Goal: Task Accomplishment & Management: Manage account settings

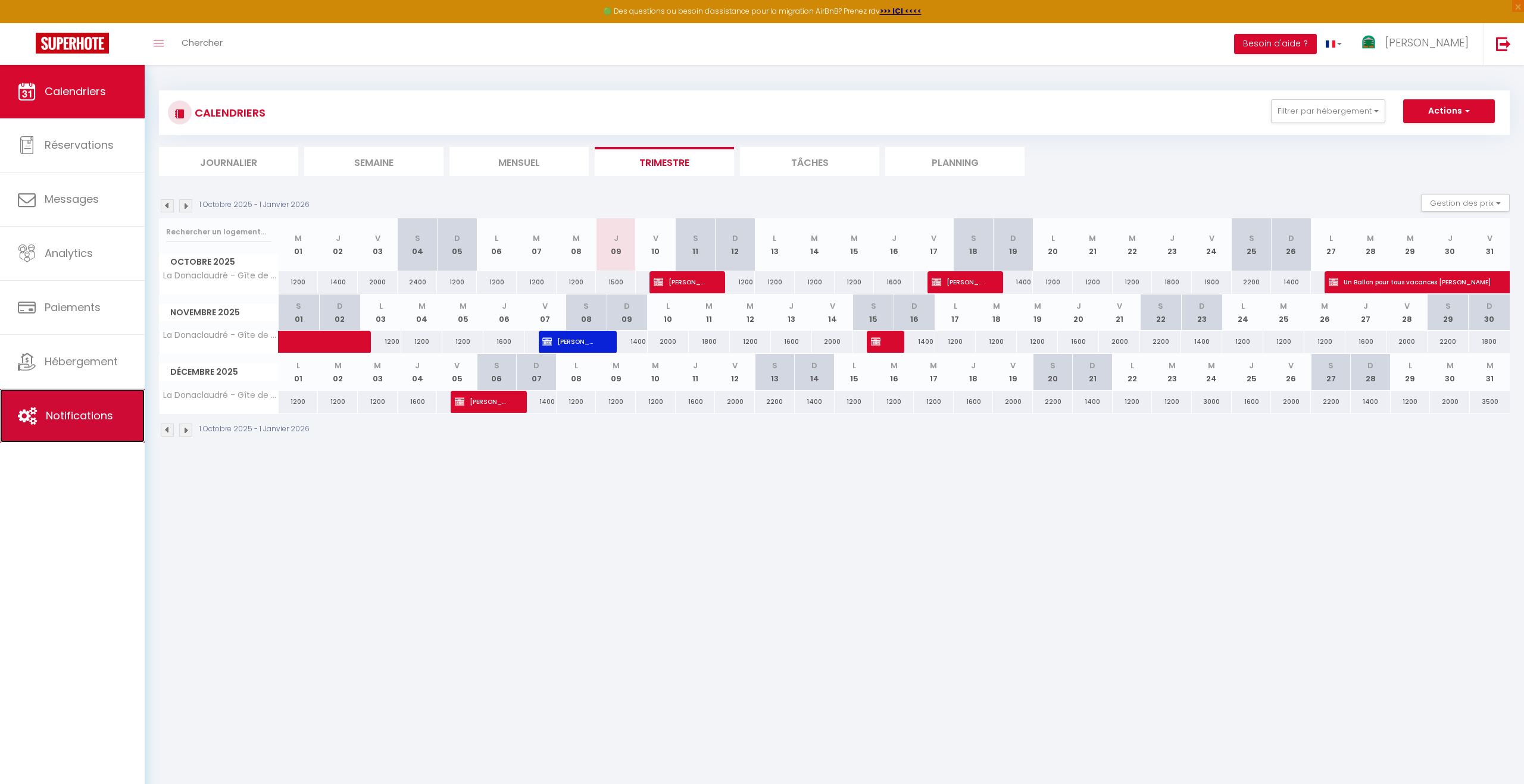
click at [74, 397] on link "Notifications" at bounding box center [72, 415] width 145 height 53
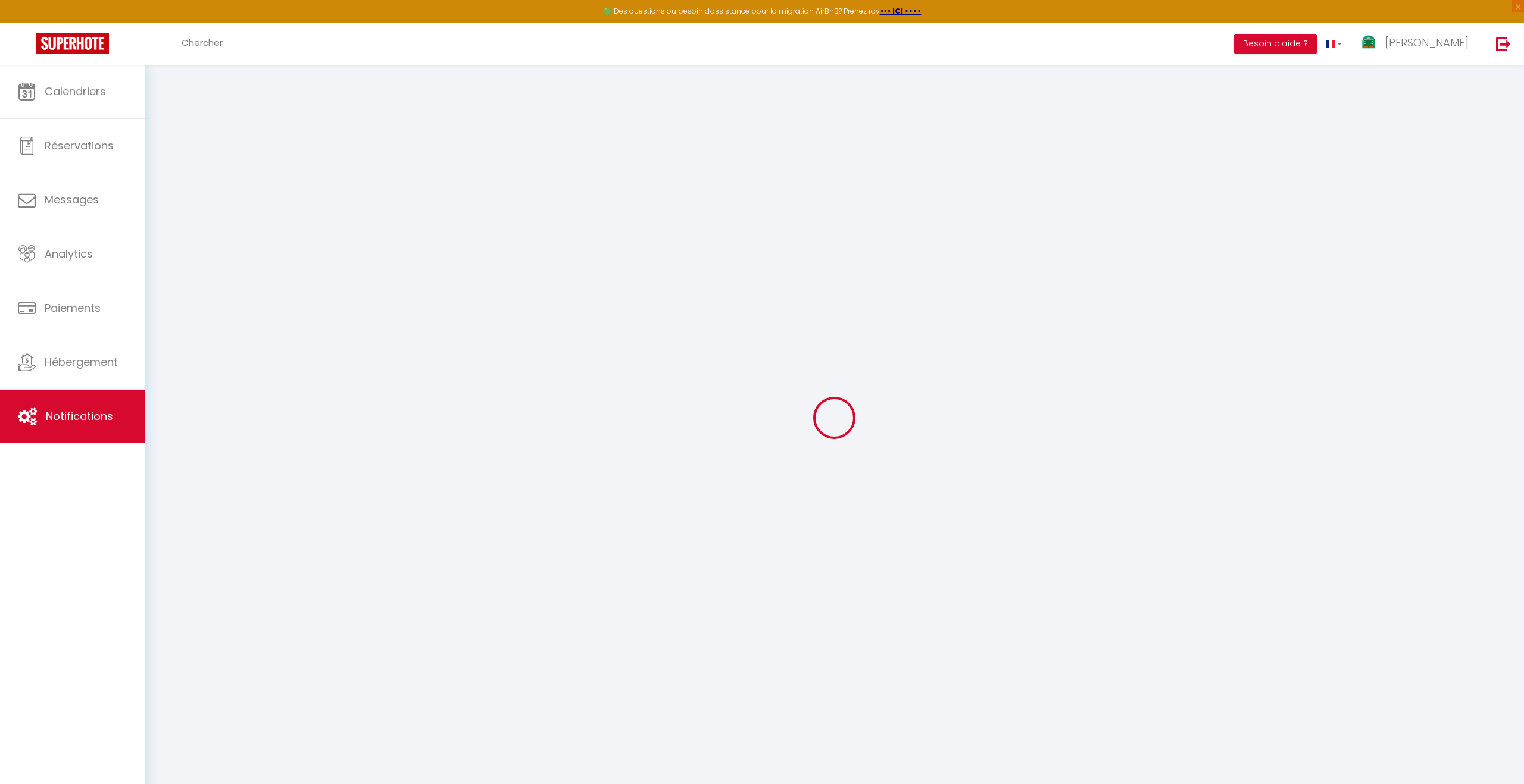
select select
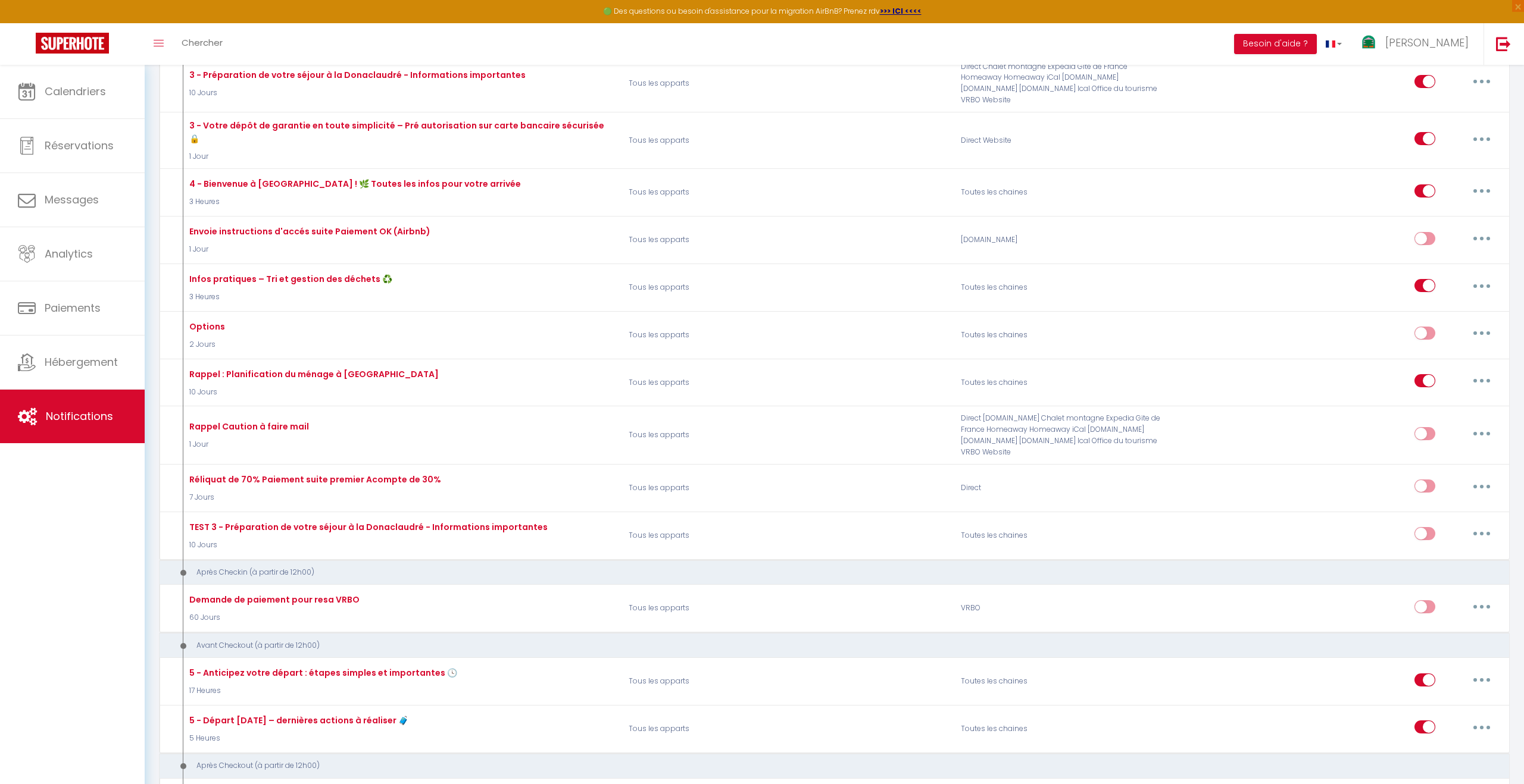
scroll to position [588, 0]
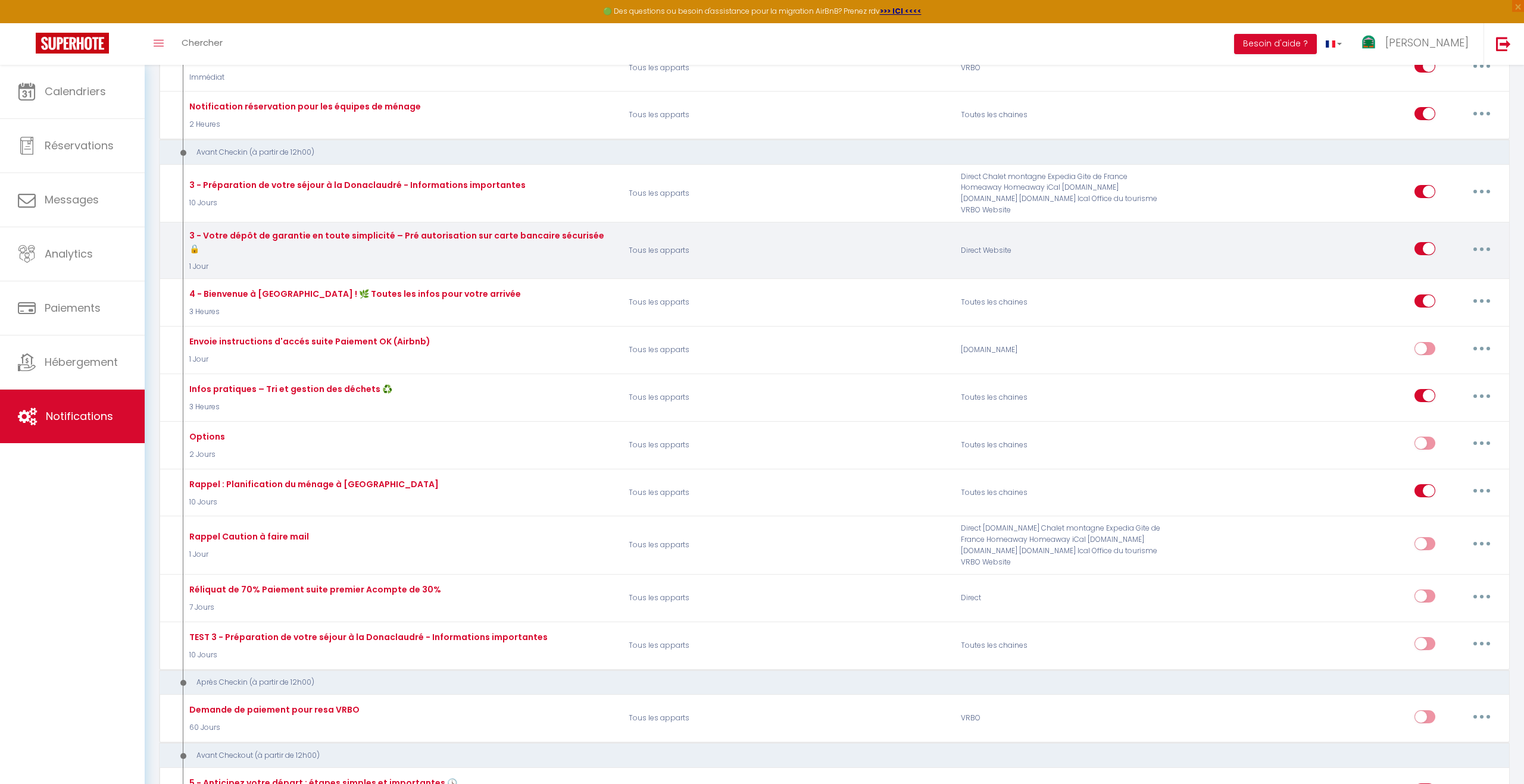
click at [1485, 239] on button "button" at bounding box center [1481, 248] width 33 height 19
click at [1454, 266] on link "Editer" at bounding box center [1450, 276] width 88 height 20
type input "3 - Votre dépôt de garantie en toute simplicité – Pré autorisation sur carte ba…"
select select "1 Jour"
select select
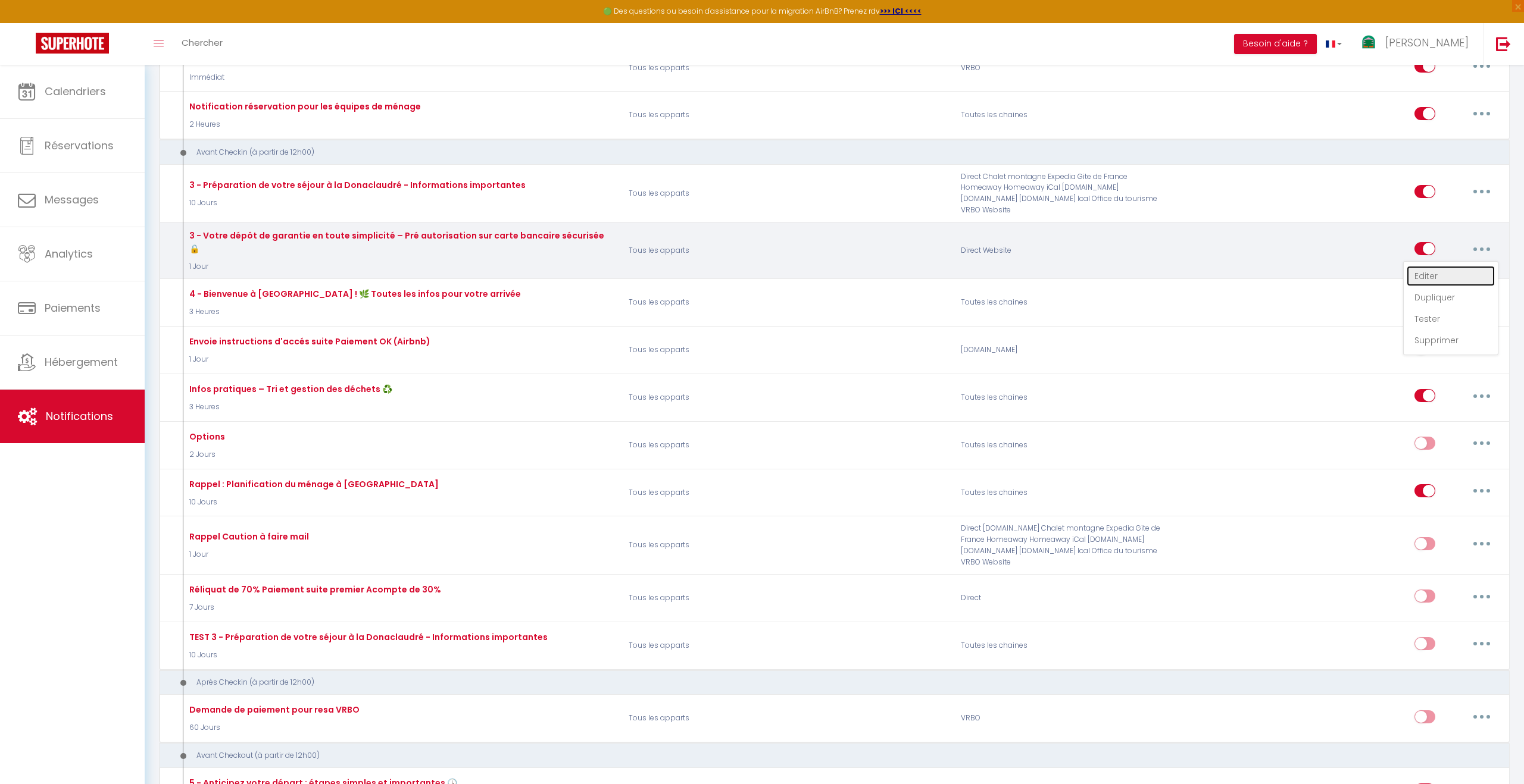
checkbox input "true"
checkbox input "false"
radio input "true"
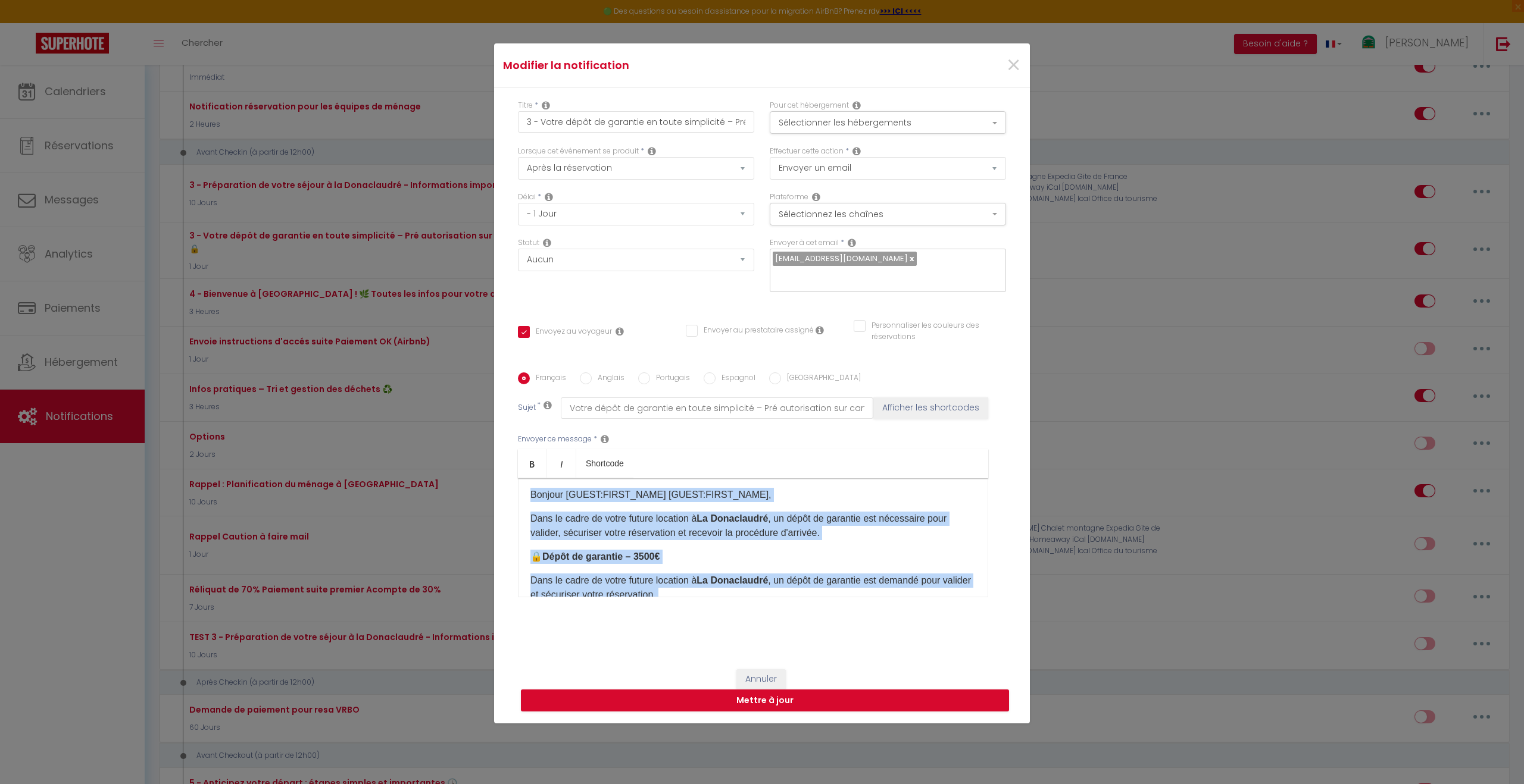
scroll to position [0, 0]
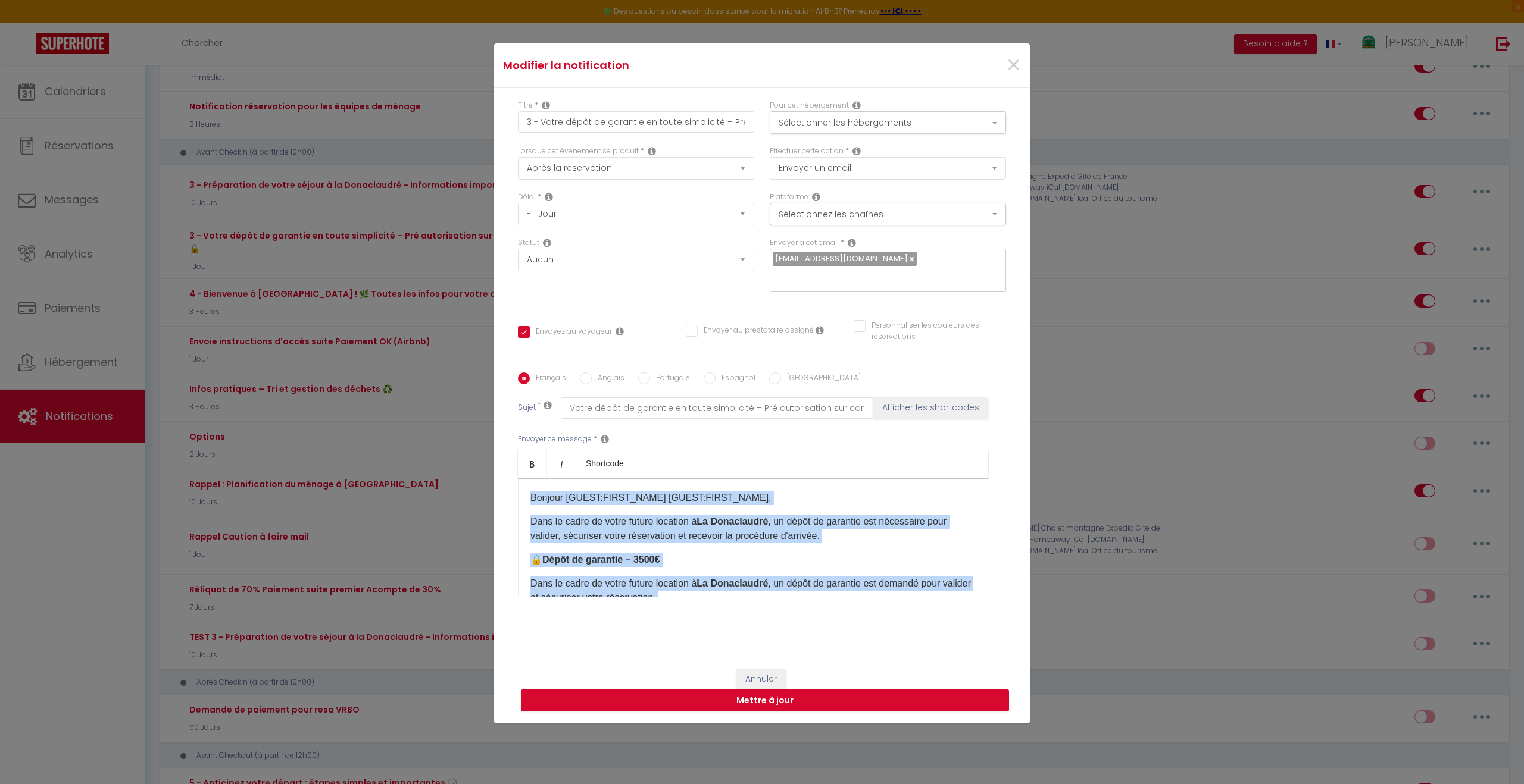
drag, startPoint x: 650, startPoint y: 546, endPoint x: 493, endPoint y: 473, distance: 173.1
click at [490, 471] on div "Modifier la notification × Titre * 3 - Votre dépôt de garantie en toute simplic…" at bounding box center [762, 392] width 1524 height 784
copy div "Bonjour [GUEST:FIRST_NAME] [GUEST:FIRST_NAME],​​ Dans le cadre de votre future …"
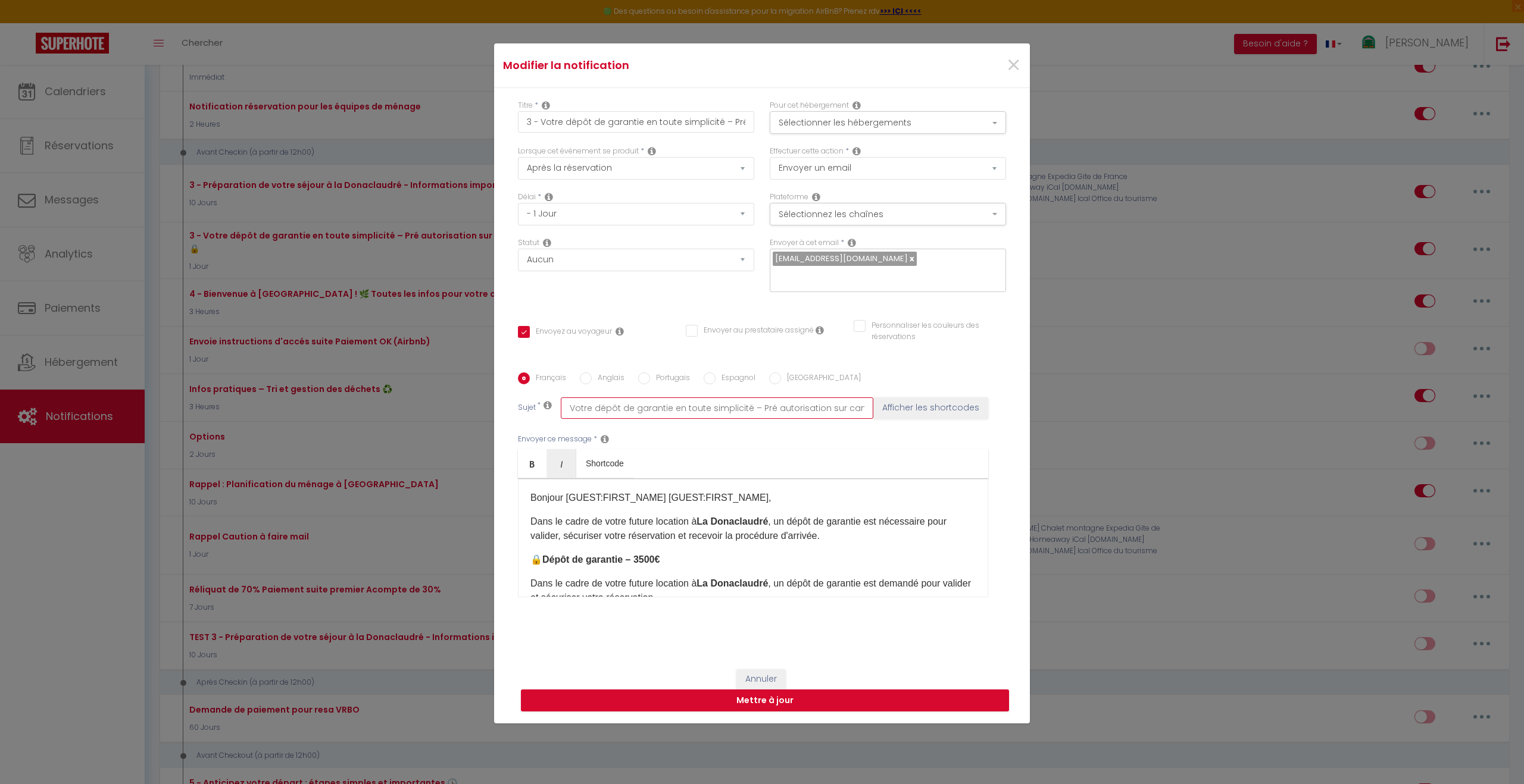
click at [608, 402] on input "Votre dépôt de garantie en toute simplicité – Pré autorisation sur carte bancai…" at bounding box center [717, 408] width 313 height 22
drag, startPoint x: 580, startPoint y: 398, endPoint x: 922, endPoint y: 397, distance: 342.0
click at [920, 397] on div "Sujet * Votre dépôt de garantie en toute simplicité – Pré autorisation sur cart…" at bounding box center [762, 408] width 488 height 22
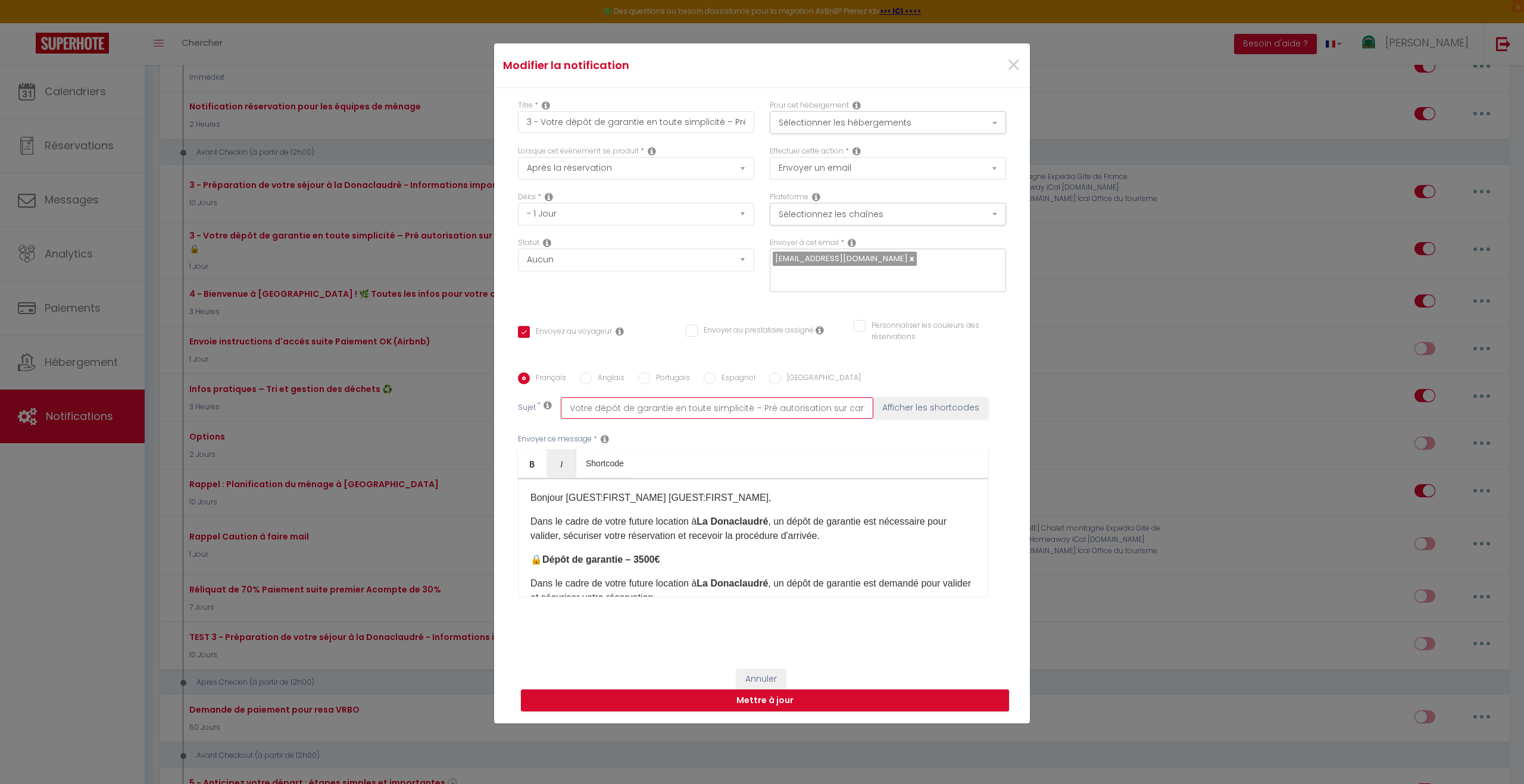
paste input "-autorisation"
type input "Votre dépôt de garantie en toute simplicité – Pré-autorisation sécurisée 🔒"
checkbox input "true"
checkbox input "false"
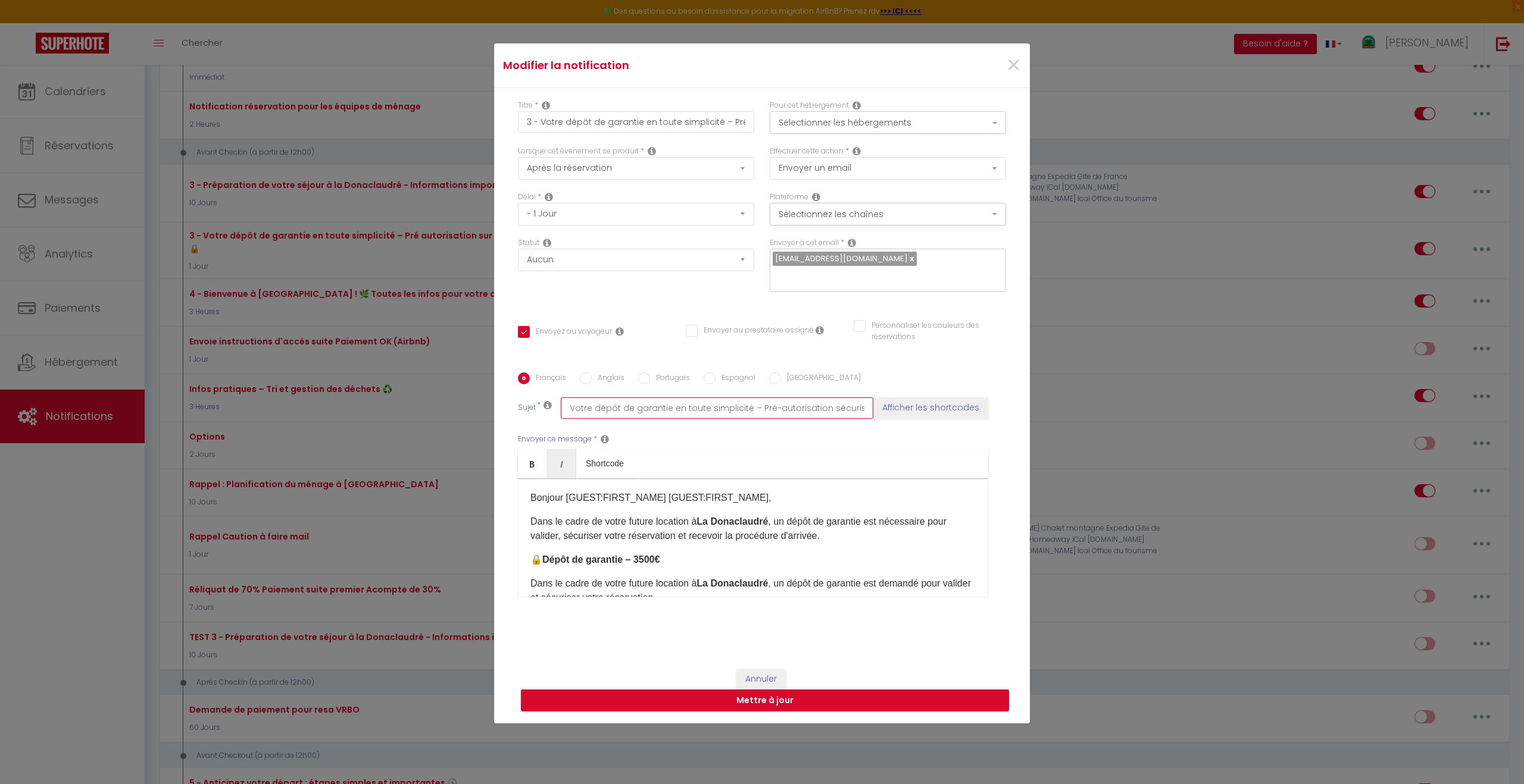
scroll to position [0, 8]
type input "Votre dépôt de garantie en toute simplicité – Pré-autorisation sécurisée 🔒"
drag, startPoint x: 542, startPoint y: 131, endPoint x: 784, endPoint y: 136, distance: 242.1
click at [784, 136] on div "Titre * 3 - Votre dépôt de garantie en toute simplicité – Pré autorisation sur …" at bounding box center [762, 122] width 504 height 46
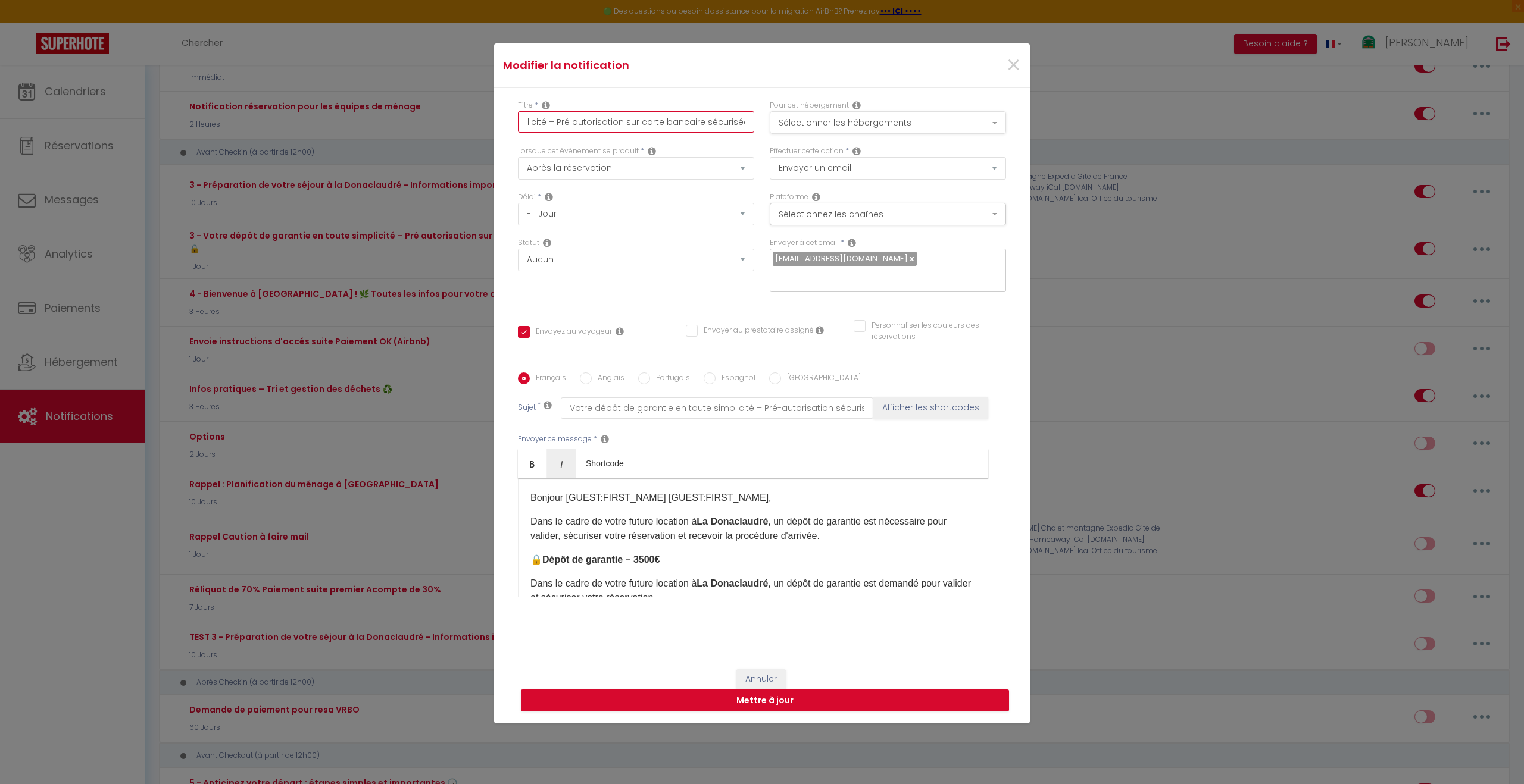
paste input "-autorisation"
type input "3 - Votre dépôt de garantie en toute simplicité – Pré-autorisation sécurisée 🔒"
checkbox input "true"
checkbox input "false"
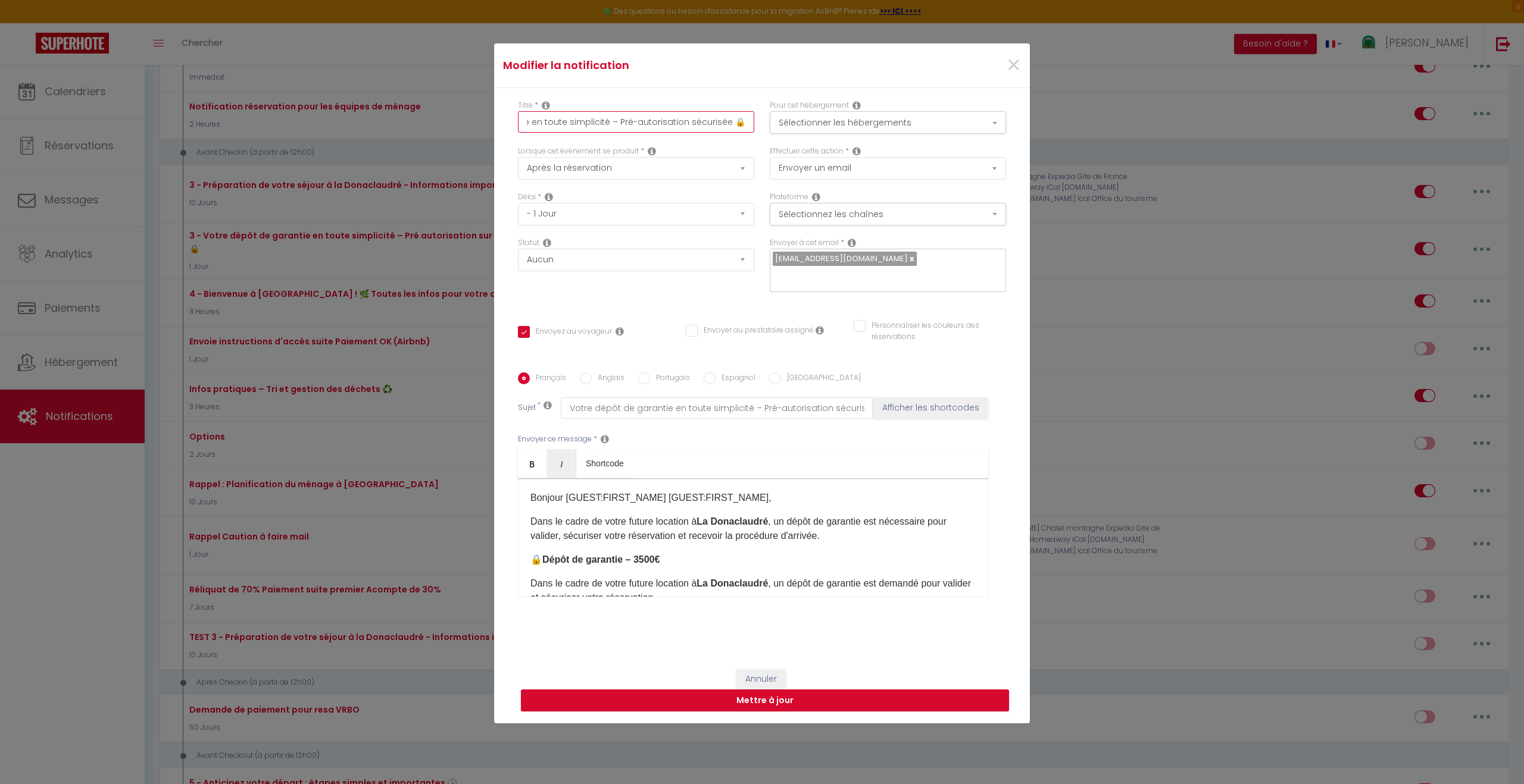
scroll to position [0, 103]
type input "3 - Votre dépôt de garantie en toute simplicité – Pré-autorisation sécurisée 🔒"
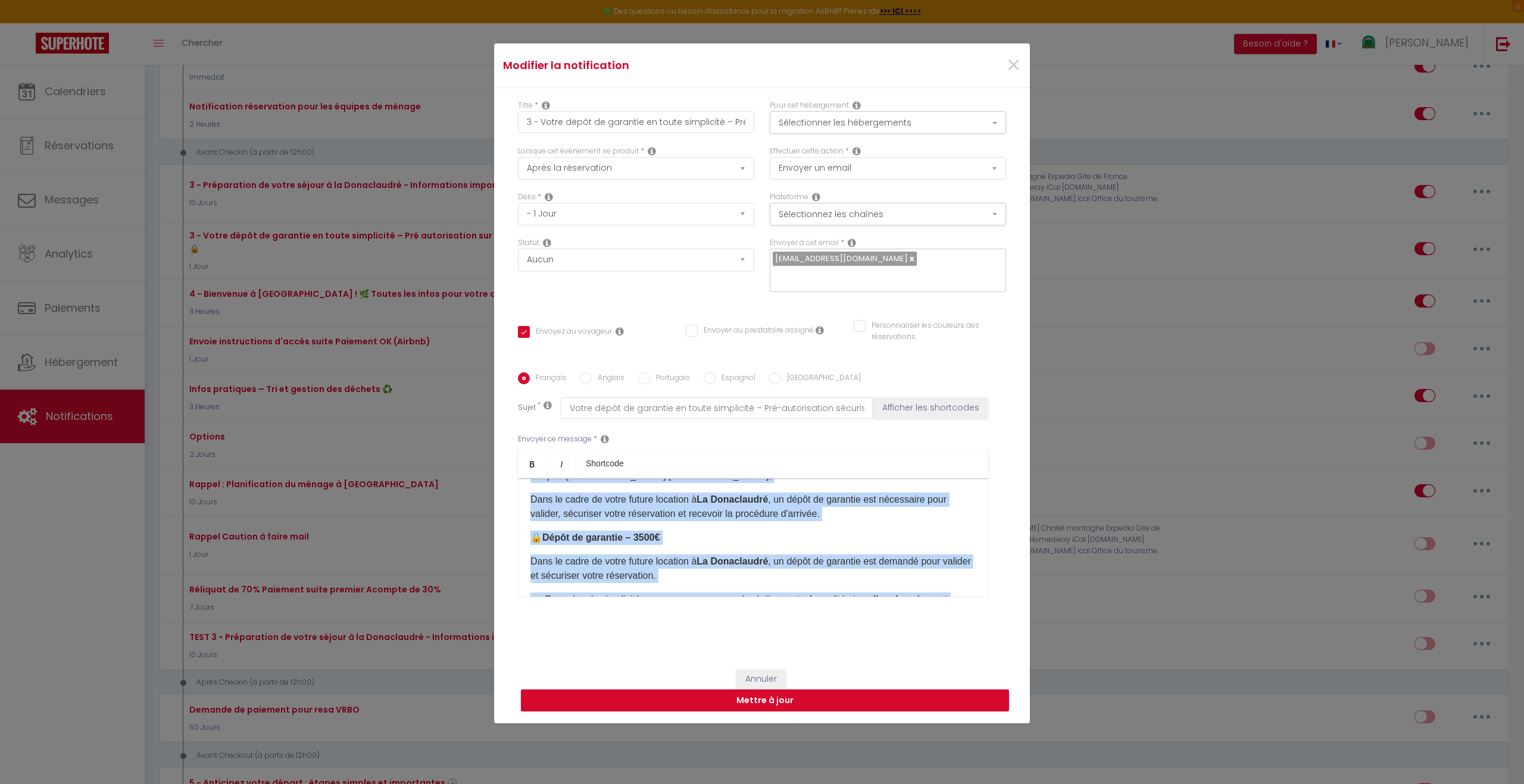
scroll to position [0, 0]
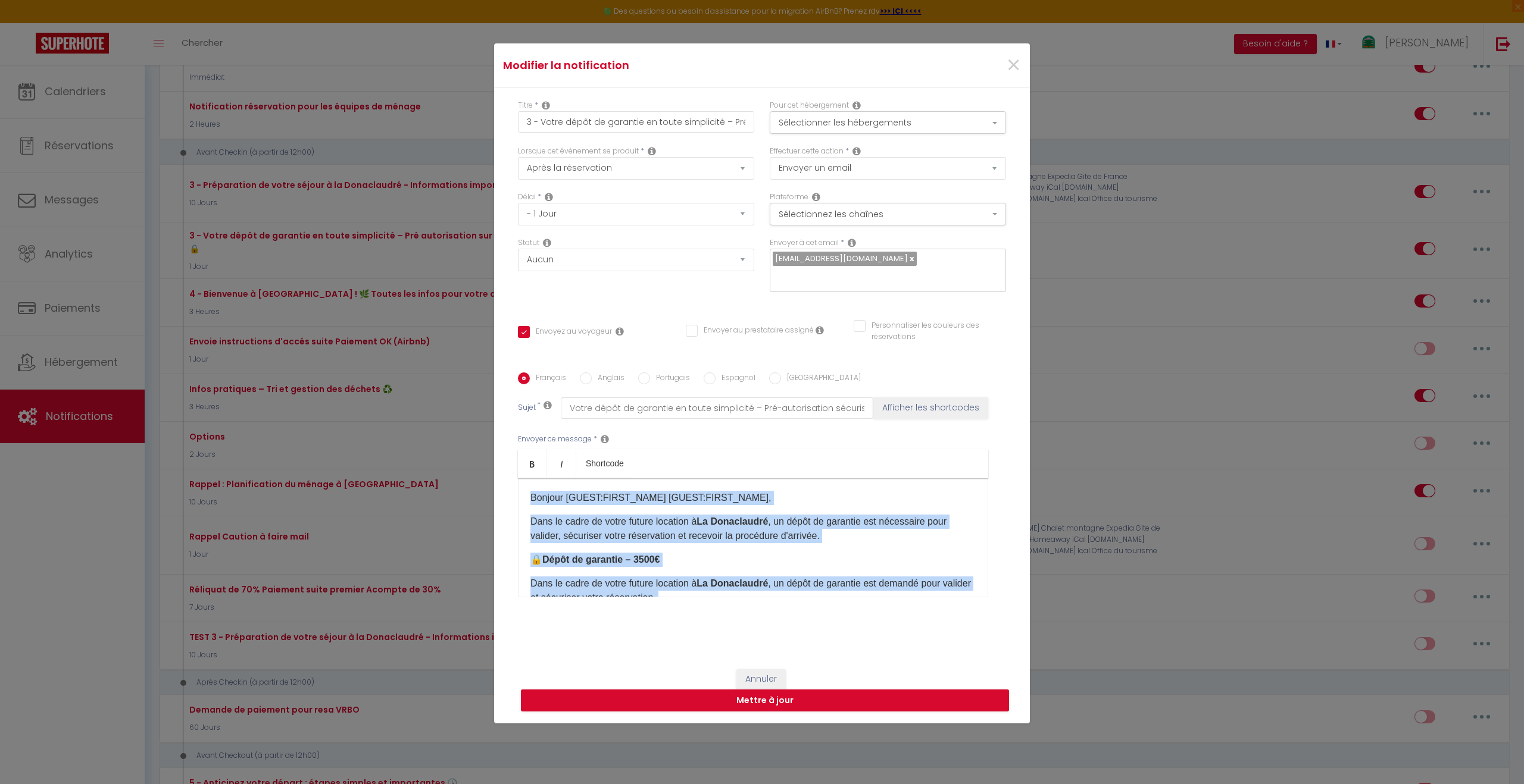
drag, startPoint x: 648, startPoint y: 552, endPoint x: 492, endPoint y: 459, distance: 181.6
click at [490, 459] on div "Modifier la notification × Titre * 3 - Votre dépôt de garantie en toute simplic…" at bounding box center [762, 392] width 1524 height 784
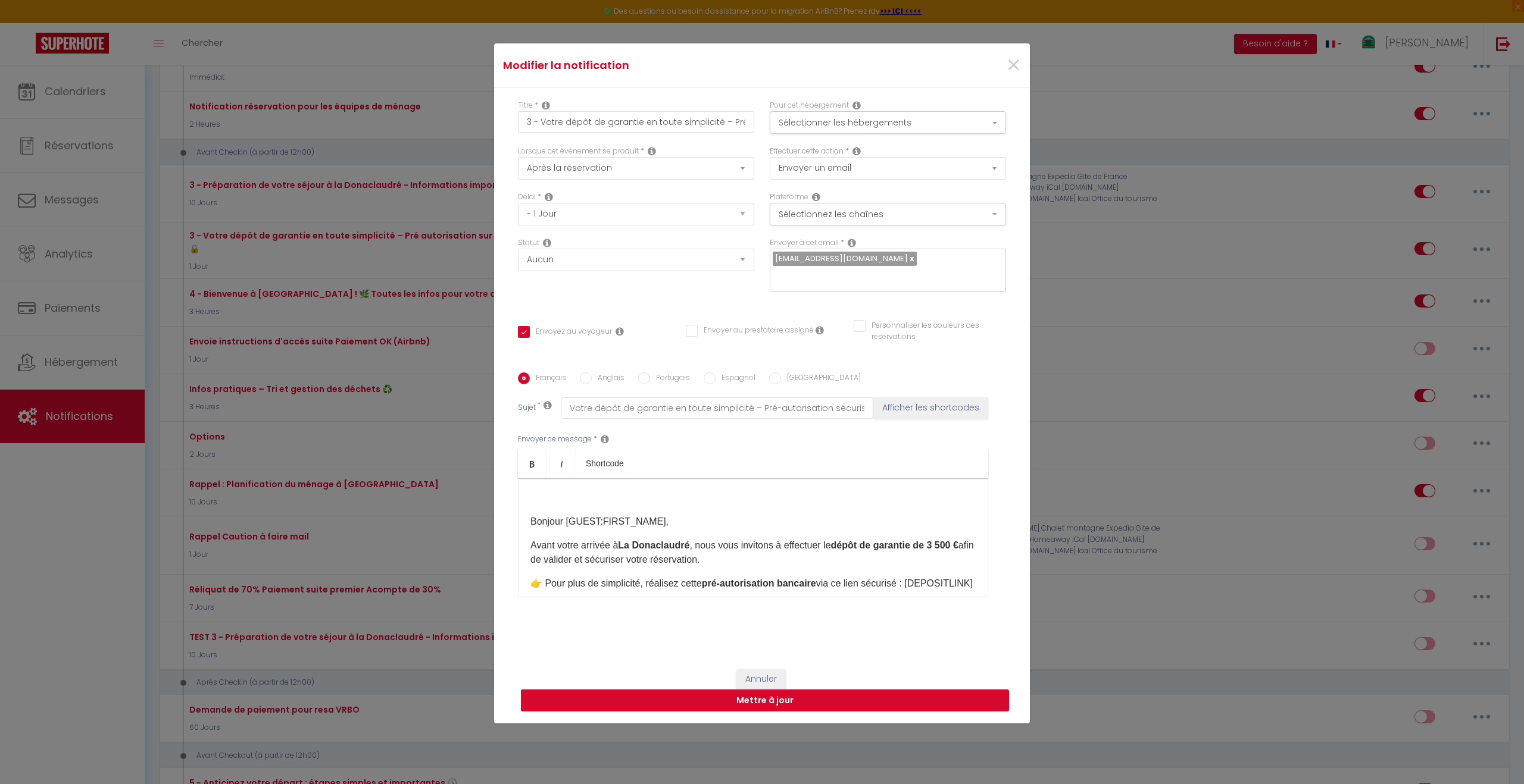
click at [530, 516] on div "Bonjour [GUEST:FIRST_NAME], Avant votre arrivée à La Donaclaudré , nous vous in…" at bounding box center [753, 537] width 470 height 119
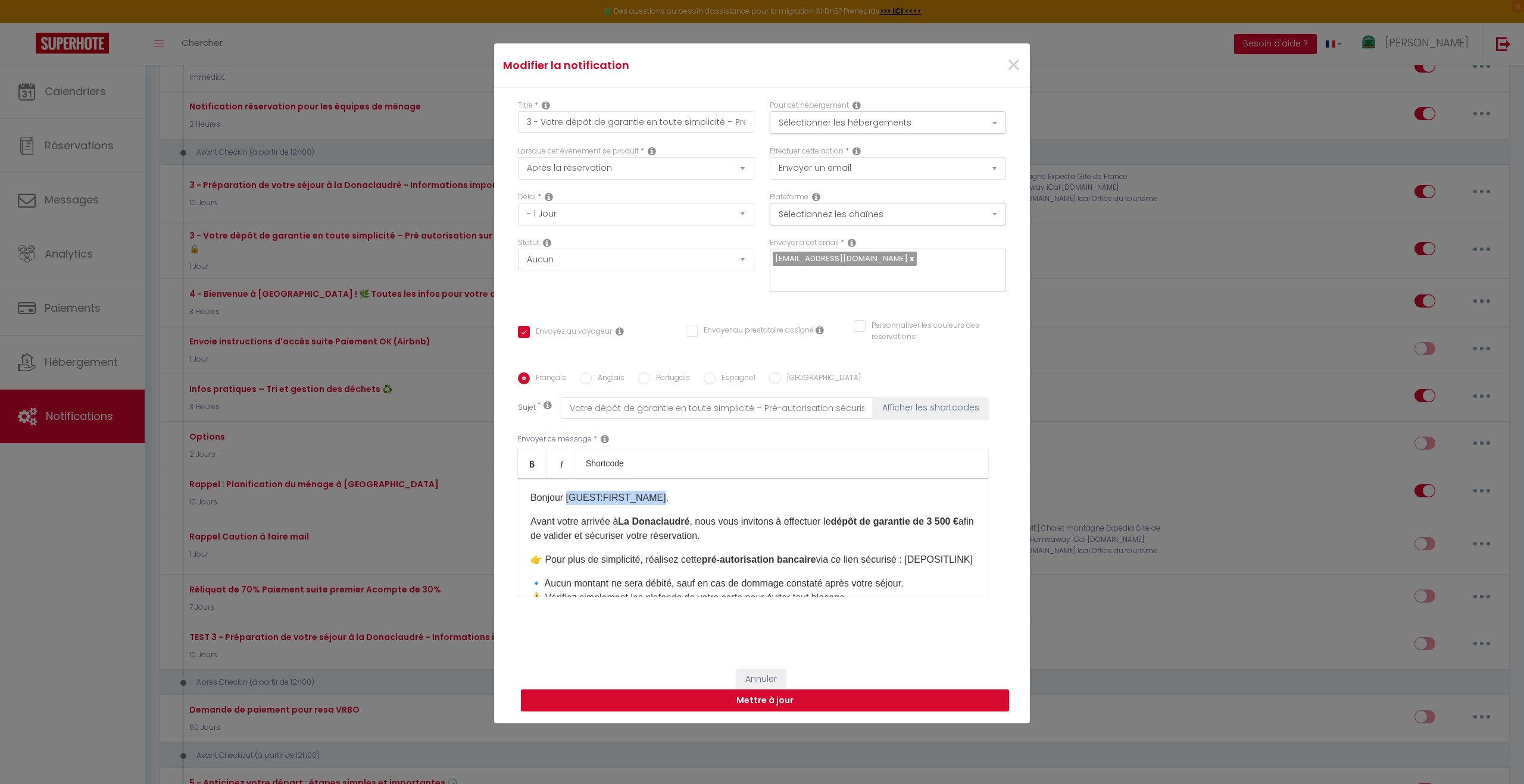
drag, startPoint x: 655, startPoint y: 491, endPoint x: 567, endPoint y: 486, distance: 88.1
click at [567, 491] on p "Bonjour [GUEST:FIRST_NAME]," at bounding box center [753, 498] width 446 height 14
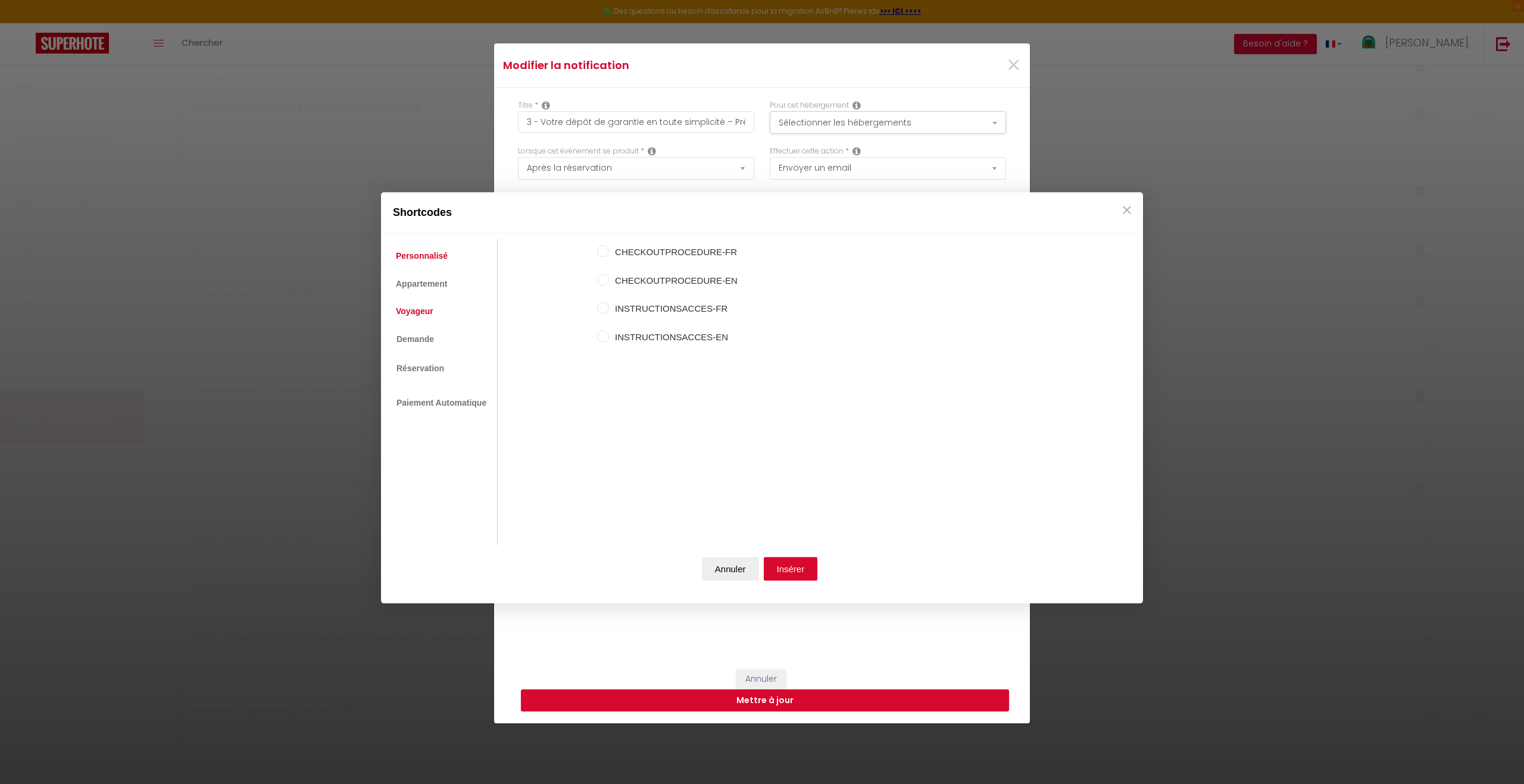
click at [427, 315] on link "Voyageur" at bounding box center [415, 311] width 50 height 22
click at [605, 281] on input "Prénom du voyageur" at bounding box center [603, 280] width 12 height 12
radio input "true"
click at [801, 573] on button "Insérer" at bounding box center [790, 570] width 54 height 24
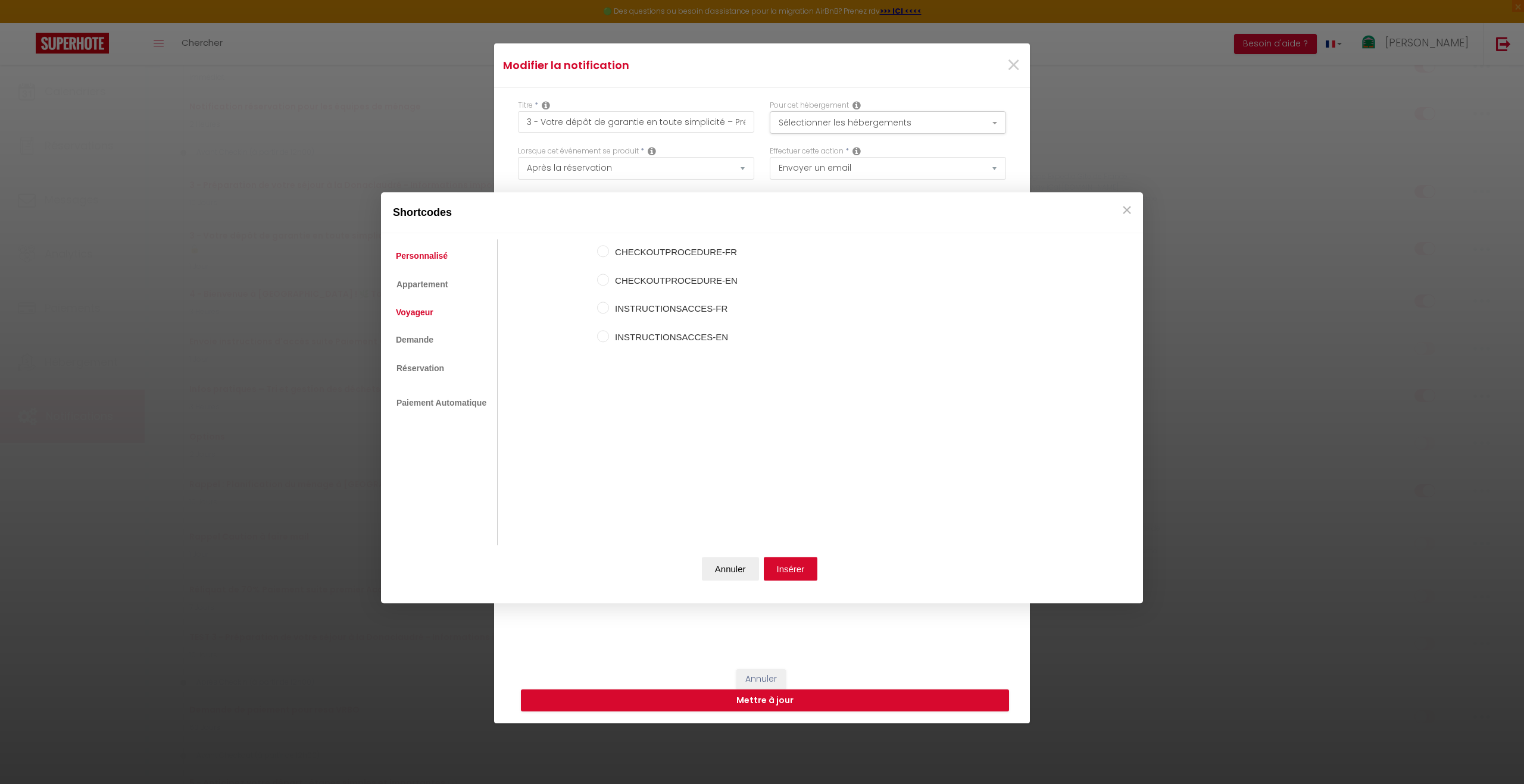
click at [413, 316] on link "Voyageur" at bounding box center [415, 312] width 50 height 22
click at [604, 254] on input "Nom du voyageur" at bounding box center [603, 252] width 12 height 12
radio input "true"
click at [795, 570] on button "Insérer" at bounding box center [790, 570] width 54 height 24
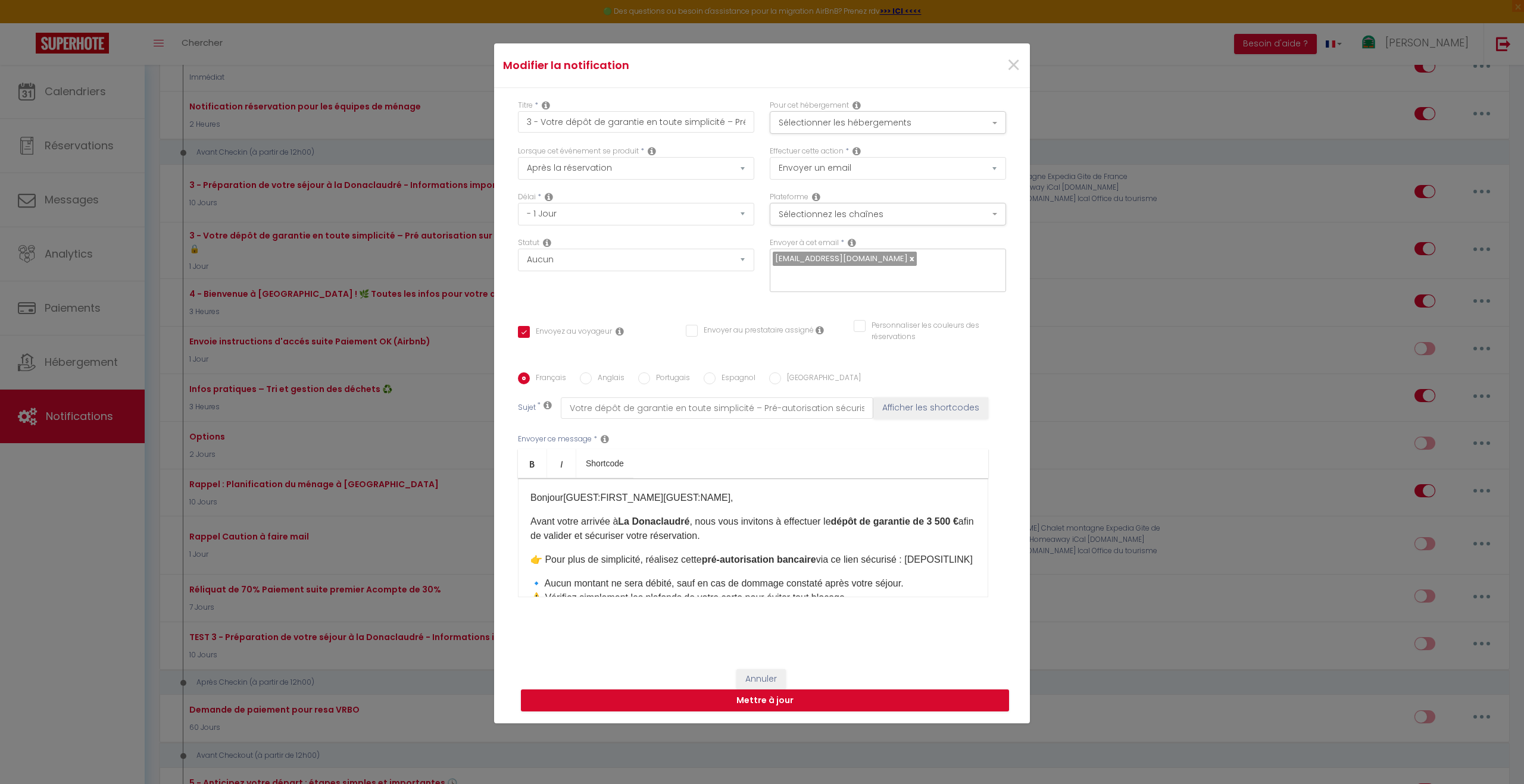
click at [946, 516] on strong "dépôt de garantie de 3 500 €" at bounding box center [895, 521] width 128 height 10
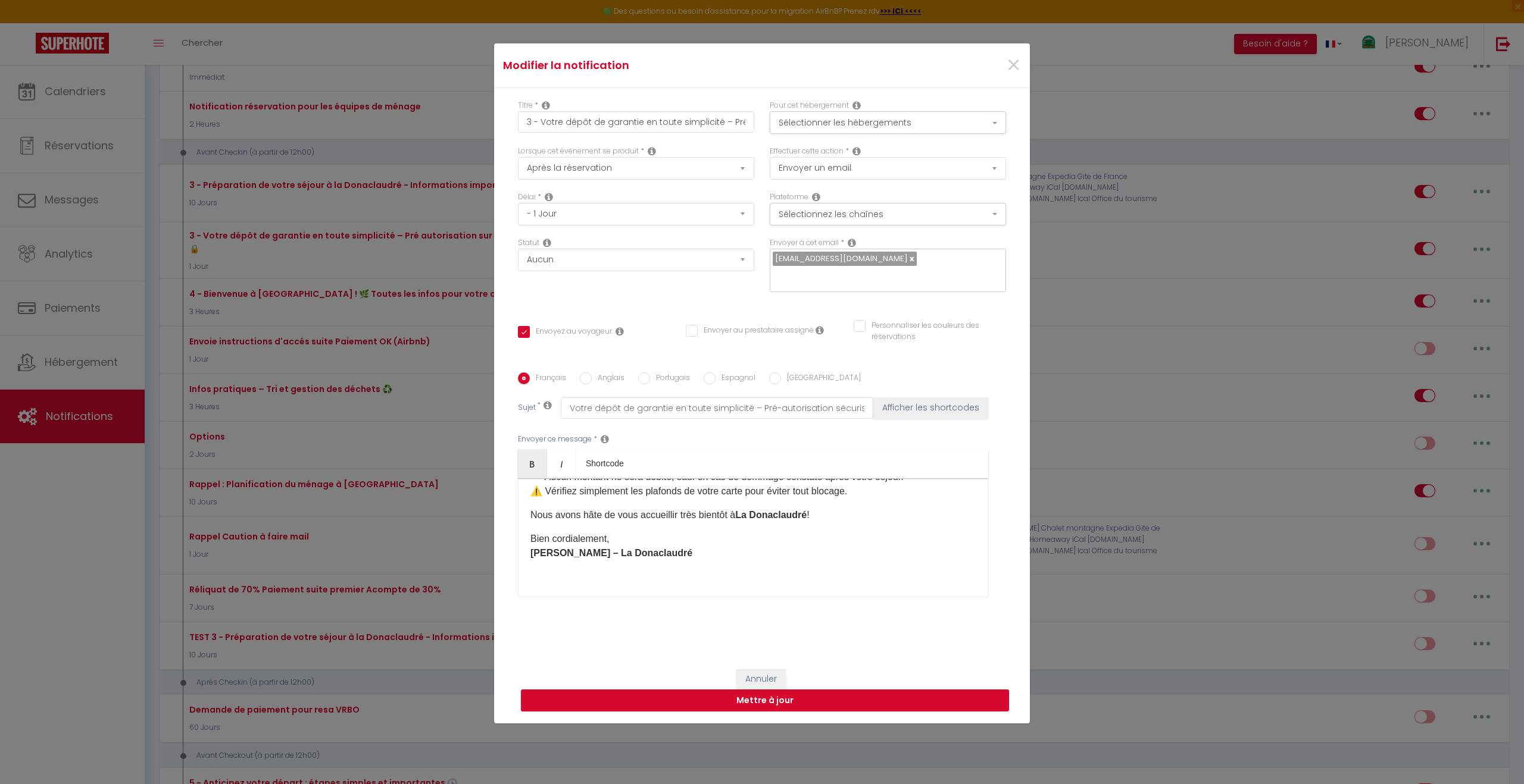
scroll to position [114, 0]
drag, startPoint x: 608, startPoint y: 538, endPoint x: 526, endPoint y: 534, distance: 82.1
click at [526, 534] on div "Bonjour [GUEST:FIRST_NAME] [GUEST:NAME] ​ ​ , Avant votre arrivée à La Donaclau…" at bounding box center [753, 537] width 470 height 119
click at [567, 551] on strong "Julien – La Donaclaudré" at bounding box center [611, 546] width 162 height 10
click at [778, 691] on button "Mettre à jour" at bounding box center [765, 701] width 488 height 22
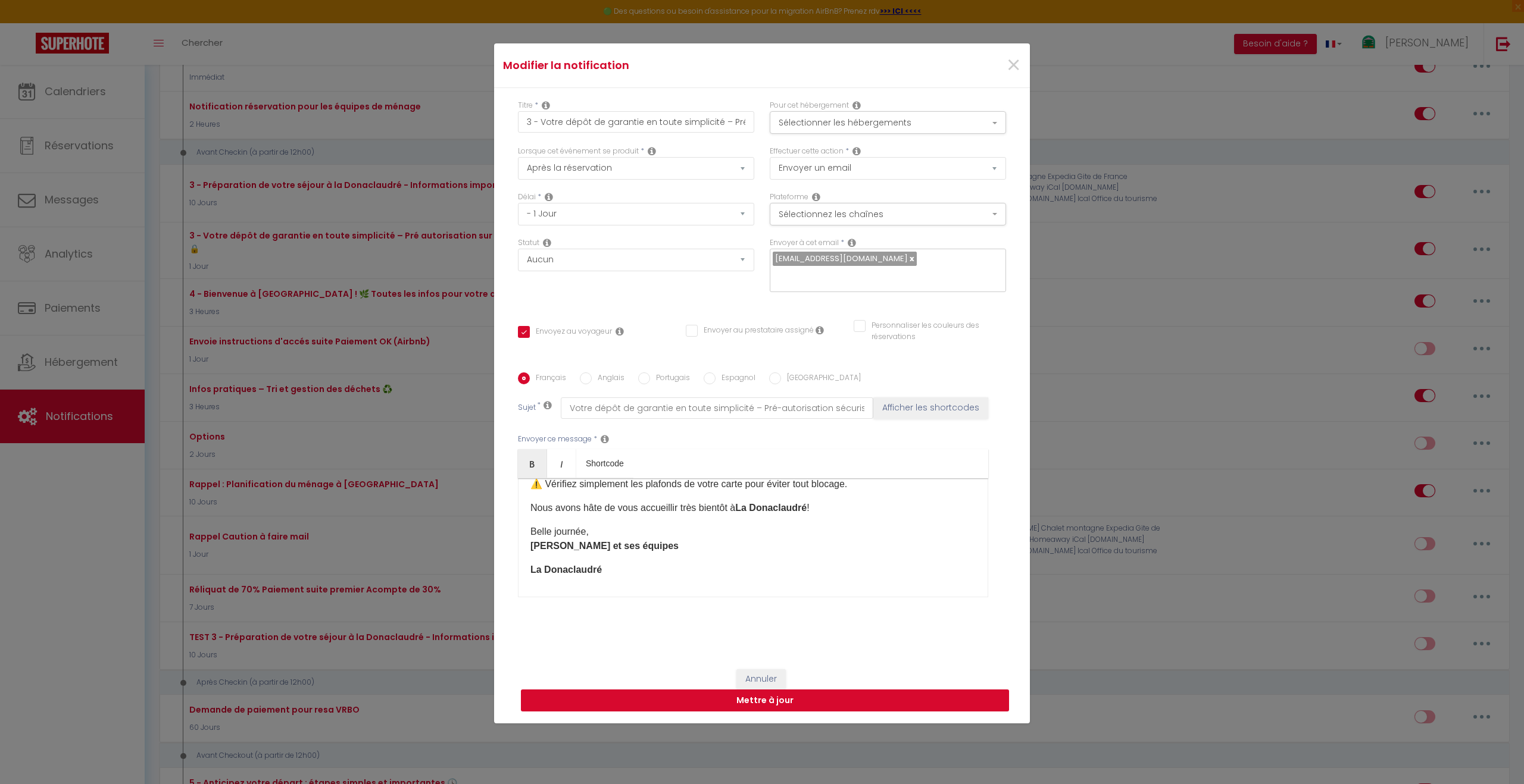
checkbox input "true"
checkbox input "false"
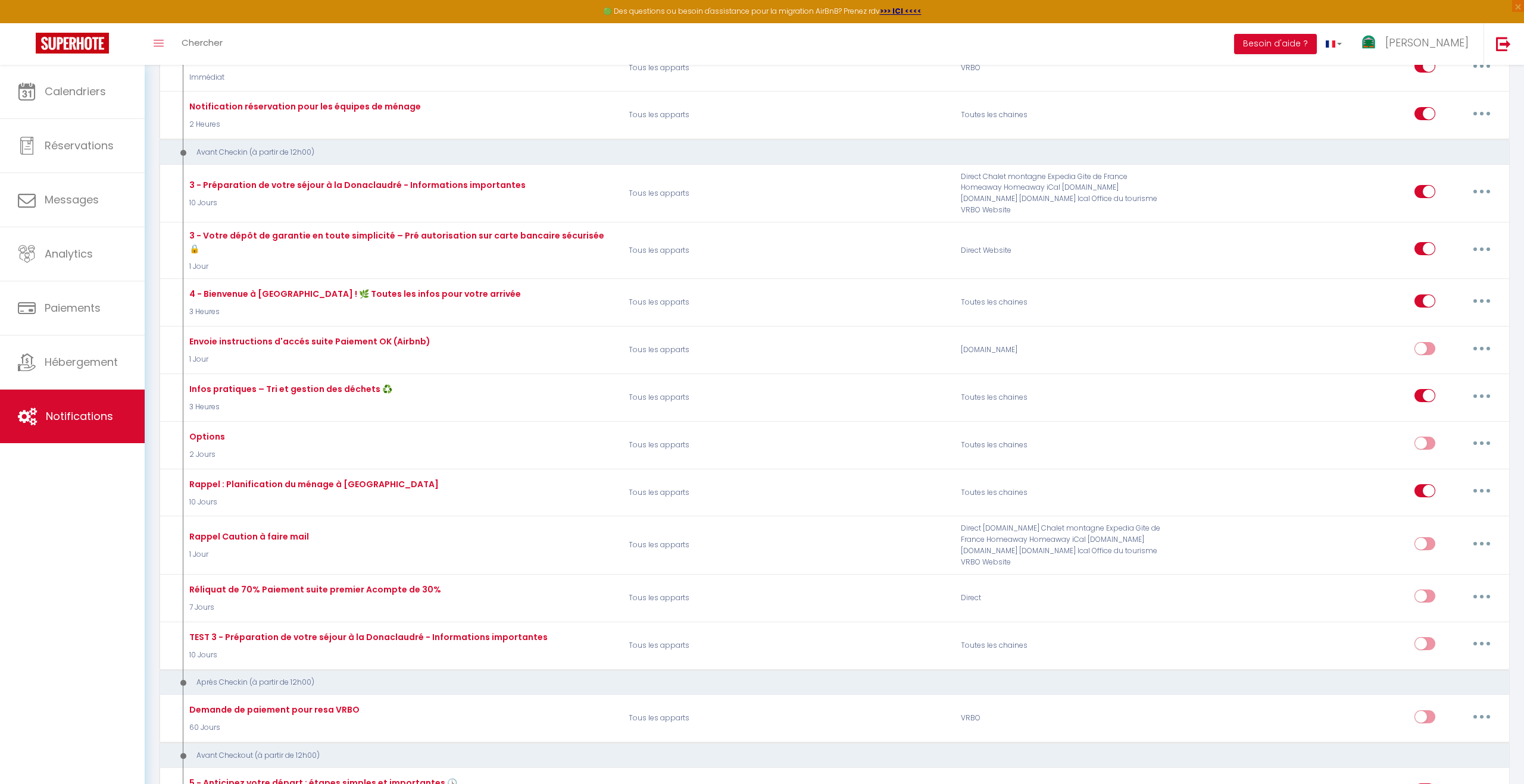
scroll to position [0, 0]
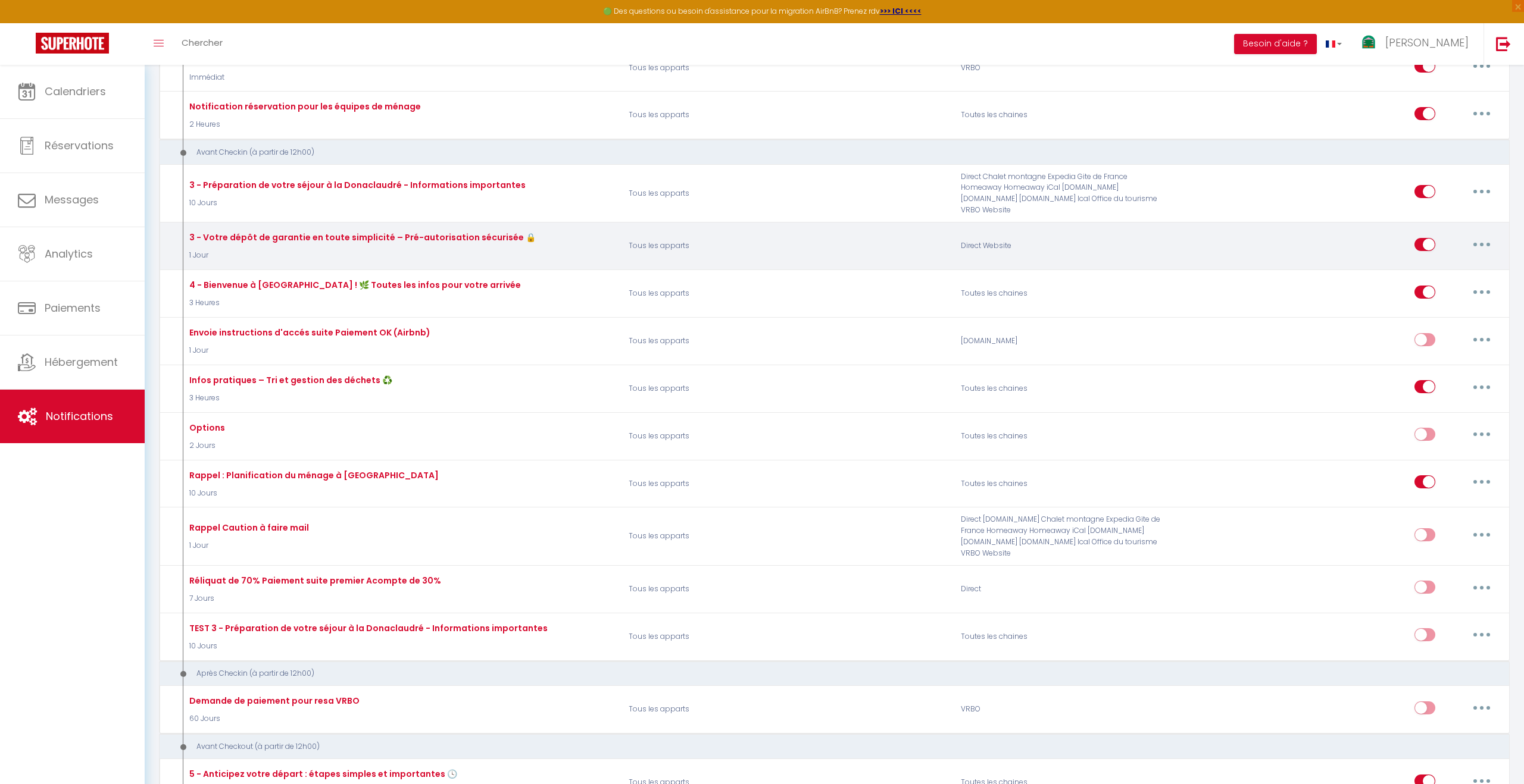
click at [1477, 235] on button "button" at bounding box center [1481, 244] width 33 height 19
click at [1447, 304] on link "Tester" at bounding box center [1450, 314] width 88 height 20
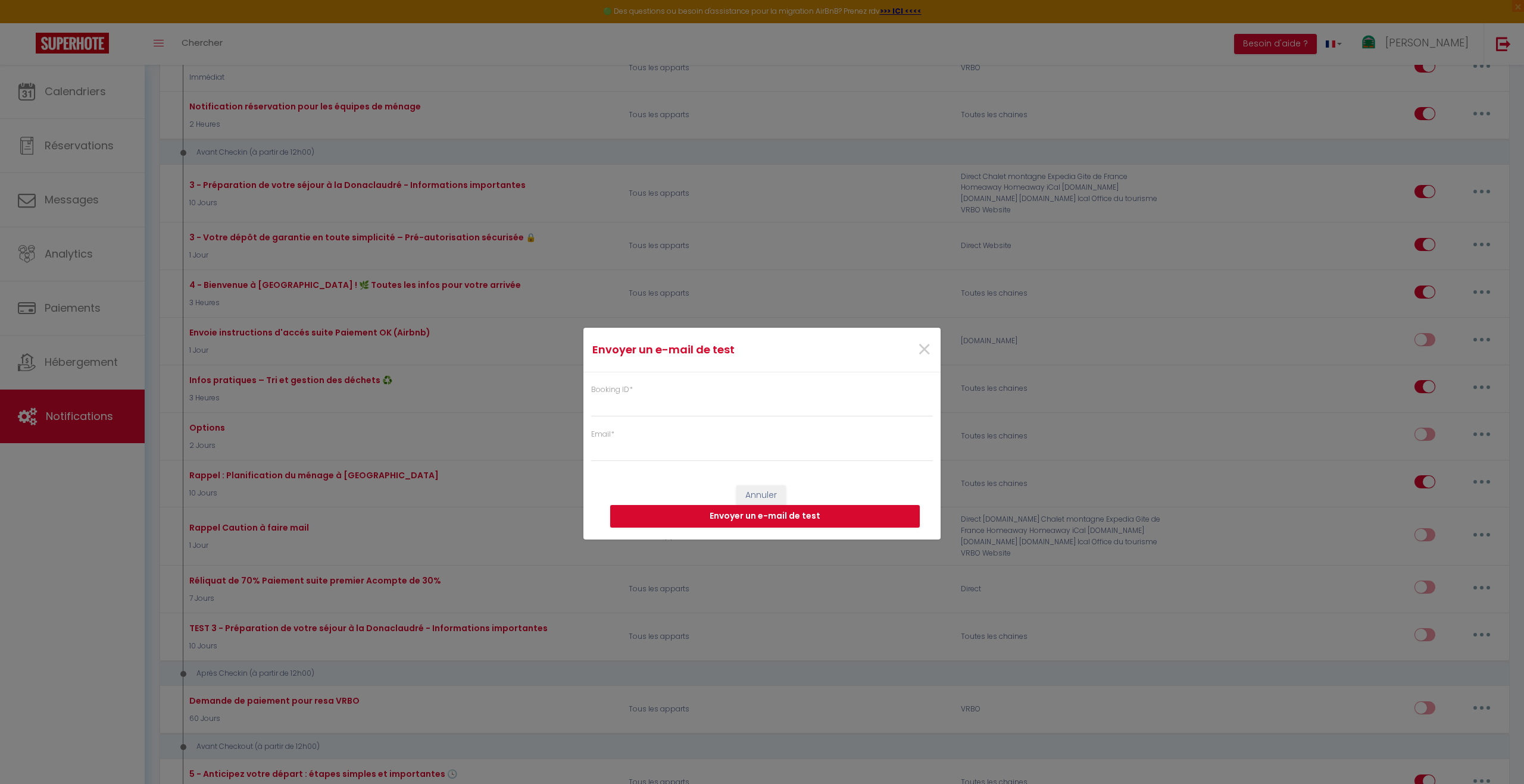
click at [692, 390] on div "Booking ID *" at bounding box center [762, 401] width 342 height 33
click at [671, 404] on input "Booking ID *" at bounding box center [762, 406] width 342 height 22
paste input "6751036"
type input "6751036"
click at [629, 454] on input "Email *" at bounding box center [762, 450] width 342 height 22
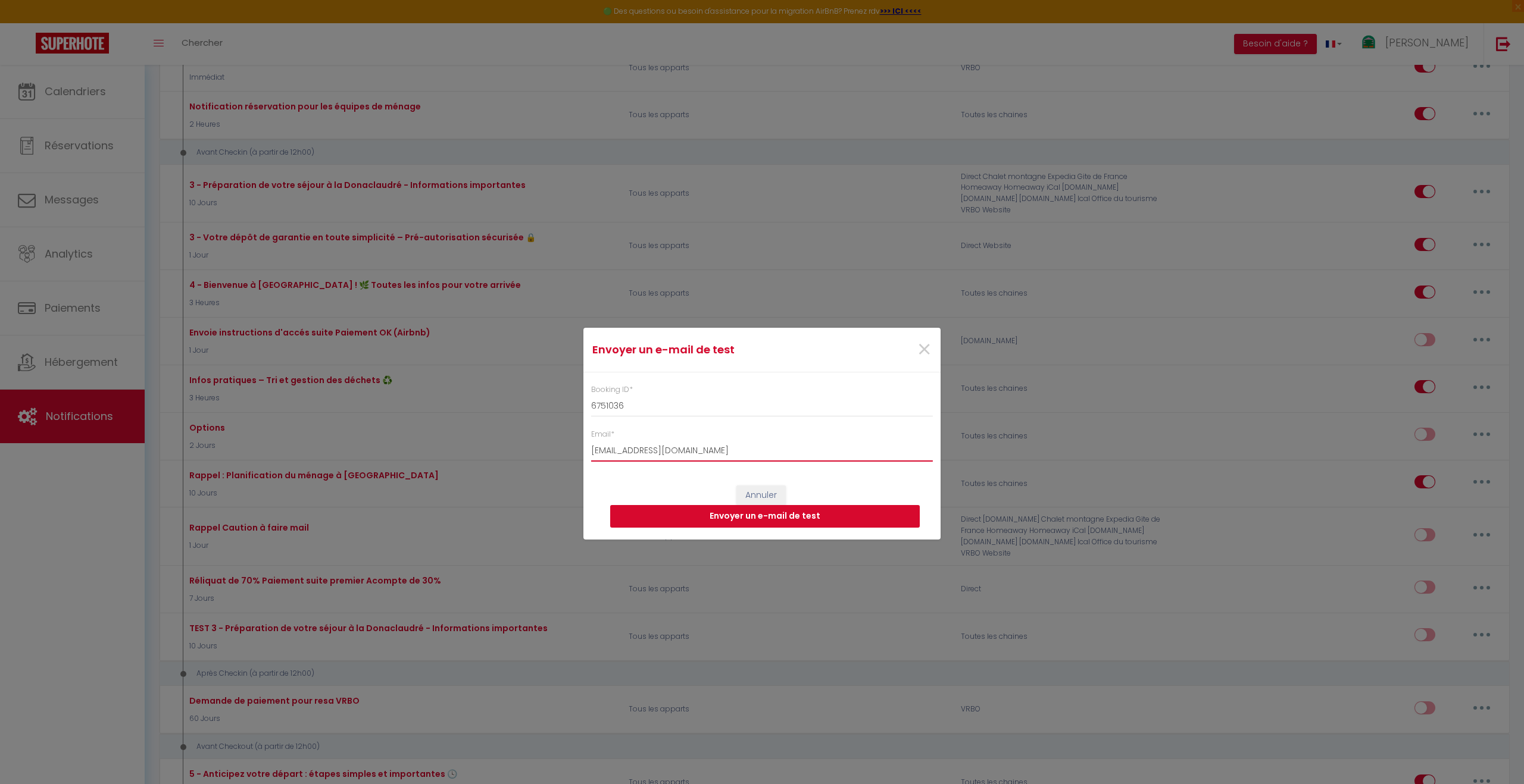
type input "[EMAIL_ADDRESS][DOMAIN_NAME]"
click at [735, 513] on button "Envoyer un e-mail de test" at bounding box center [765, 516] width 310 height 22
click at [920, 352] on span "×" at bounding box center [924, 350] width 15 height 36
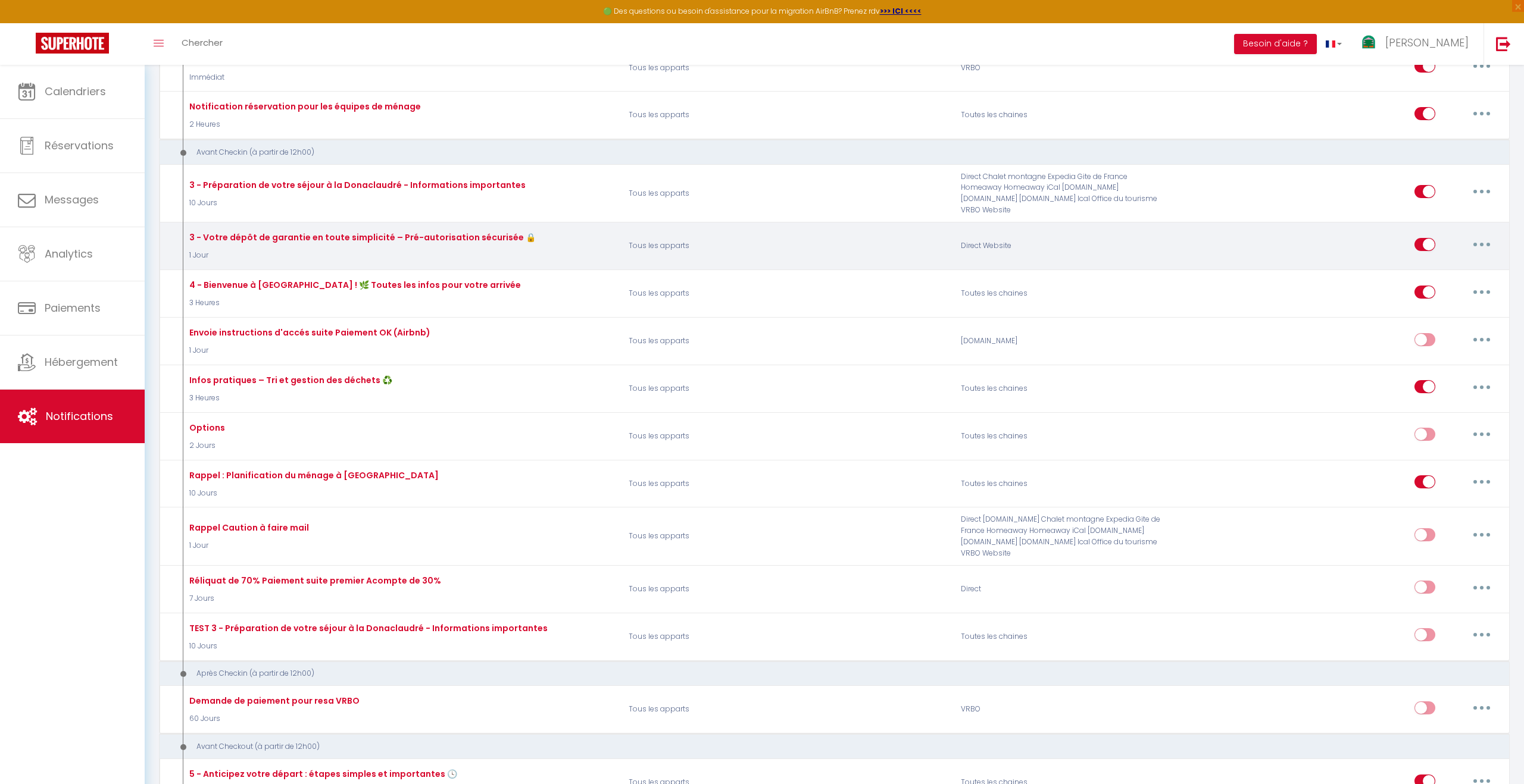
click at [1485, 235] on button "button" at bounding box center [1481, 244] width 33 height 19
drag, startPoint x: 1436, startPoint y: 241, endPoint x: 1418, endPoint y: 247, distance: 19.0
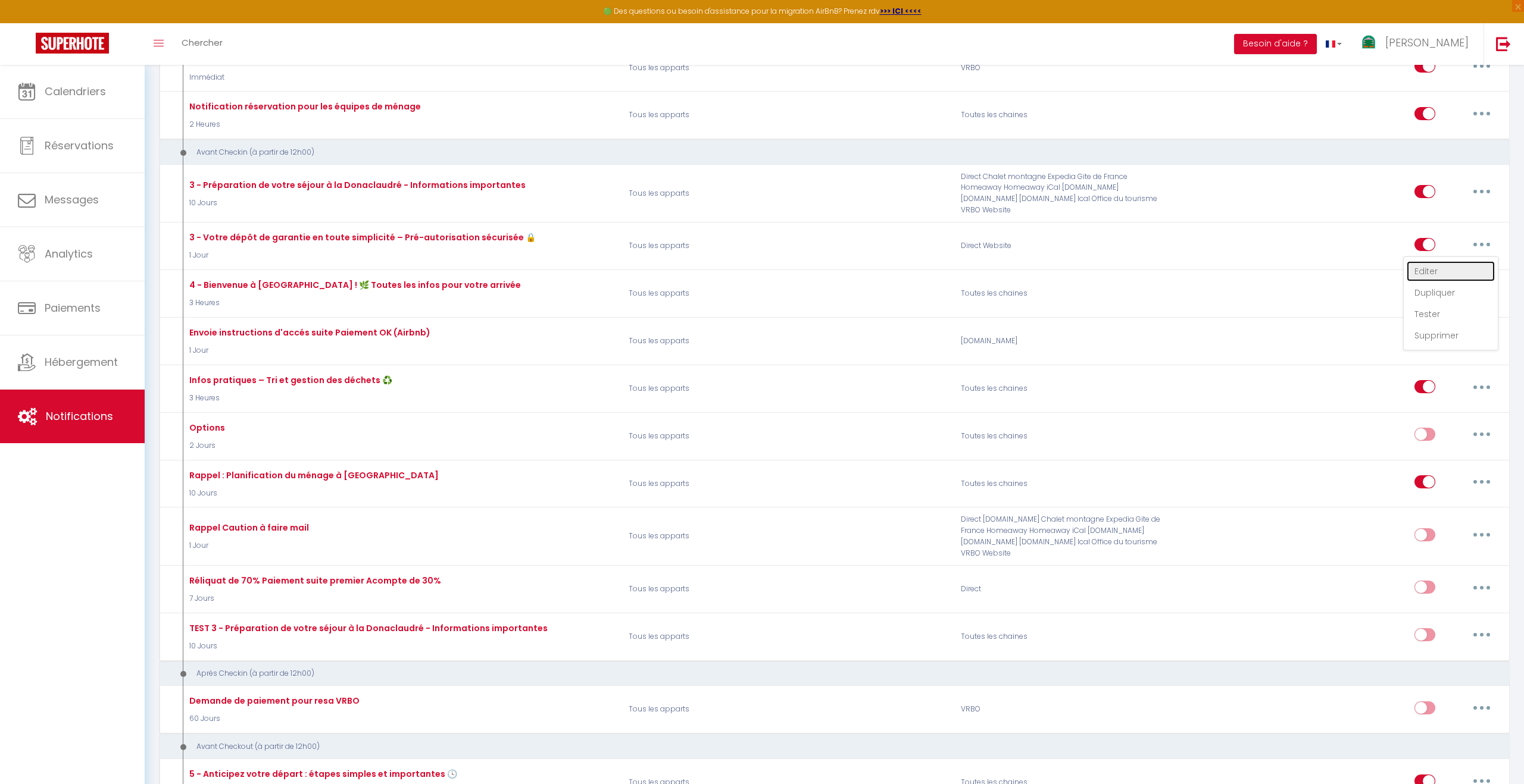
click at [1436, 261] on link "Editer" at bounding box center [1450, 271] width 88 height 20
type input "3 - Votre dépôt de garantie en toute simplicité – Pré-autorisation sécurisée 🔒"
select select "1 Jour"
select select
checkbox input "true"
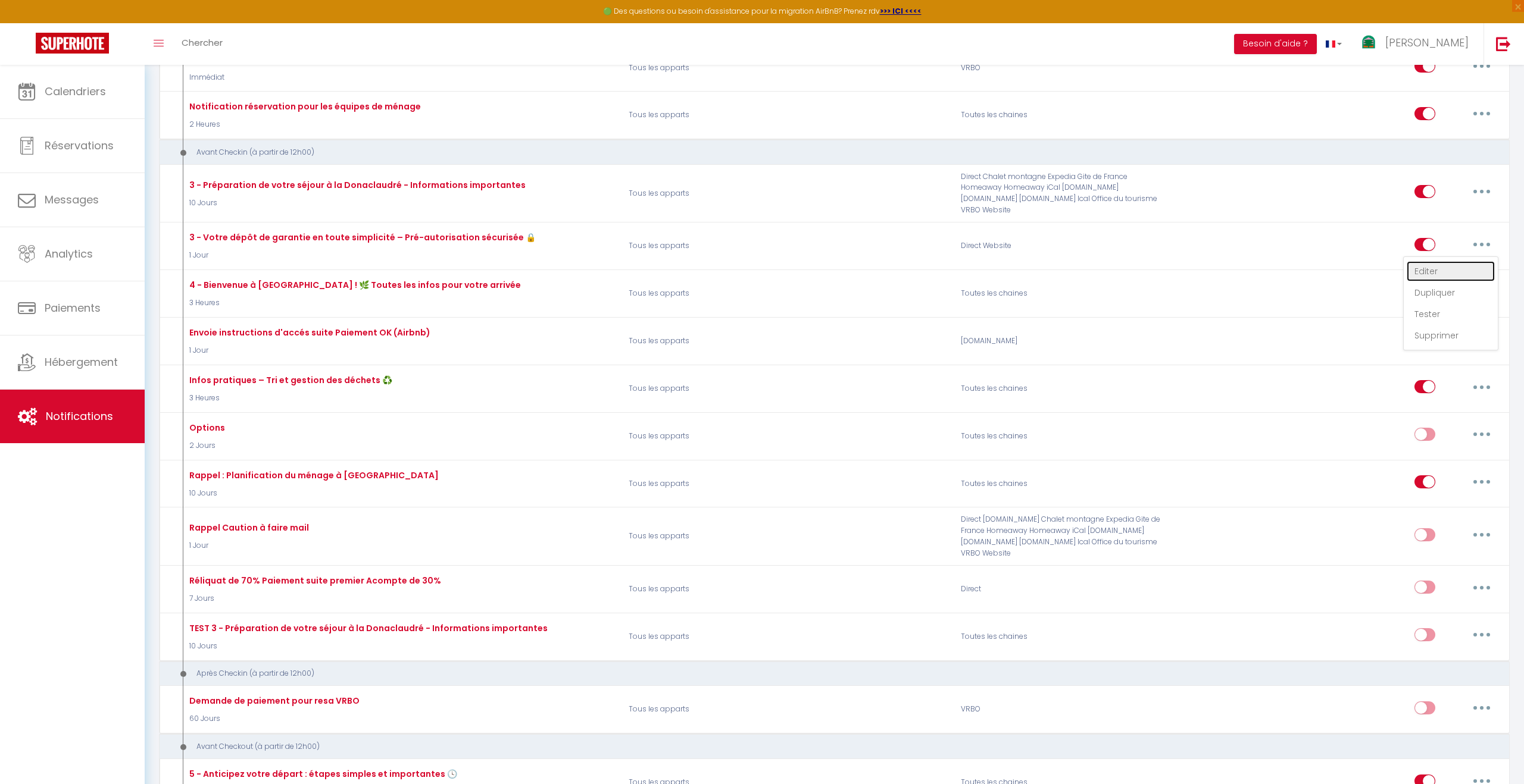
checkbox input "false"
radio input "true"
type input "Votre dépôt de garantie en toute simplicité – Pré-autorisation sécurisée 🔒"
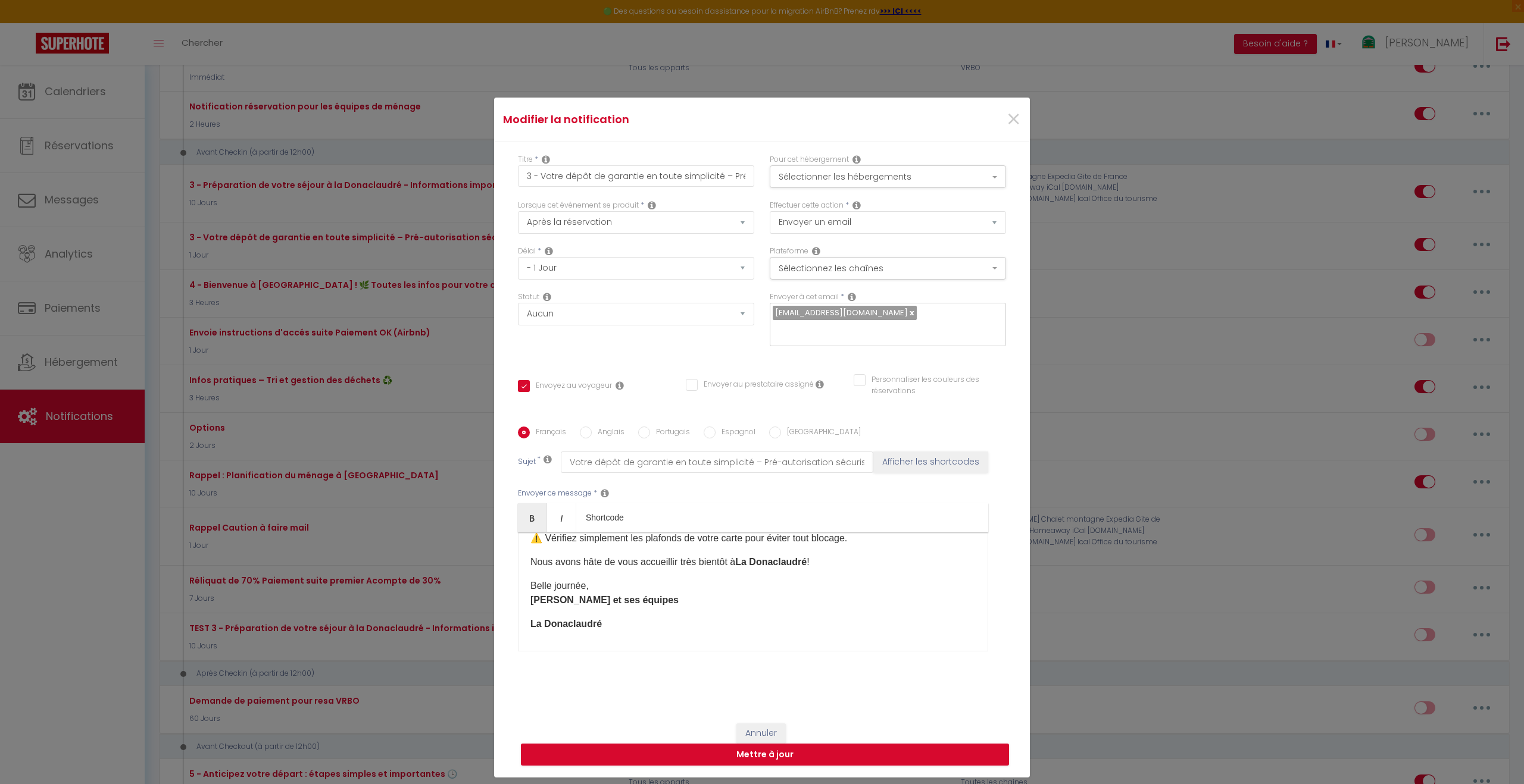
click at [531, 595] on strong "Julien et ses équipes" at bounding box center [604, 600] width 148 height 10
click at [764, 723] on button "Annuler" at bounding box center [761, 733] width 50 height 20
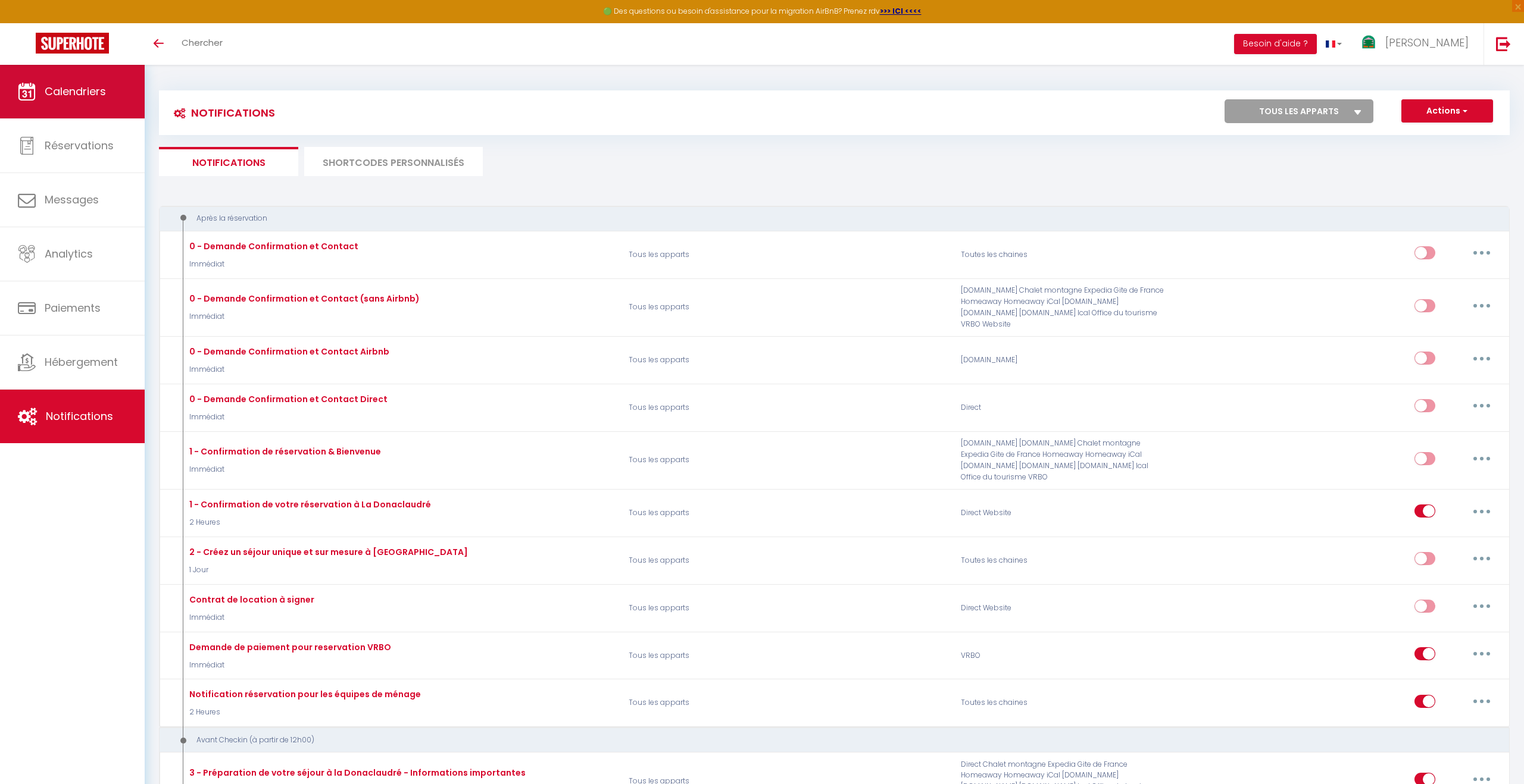
scroll to position [588, 0]
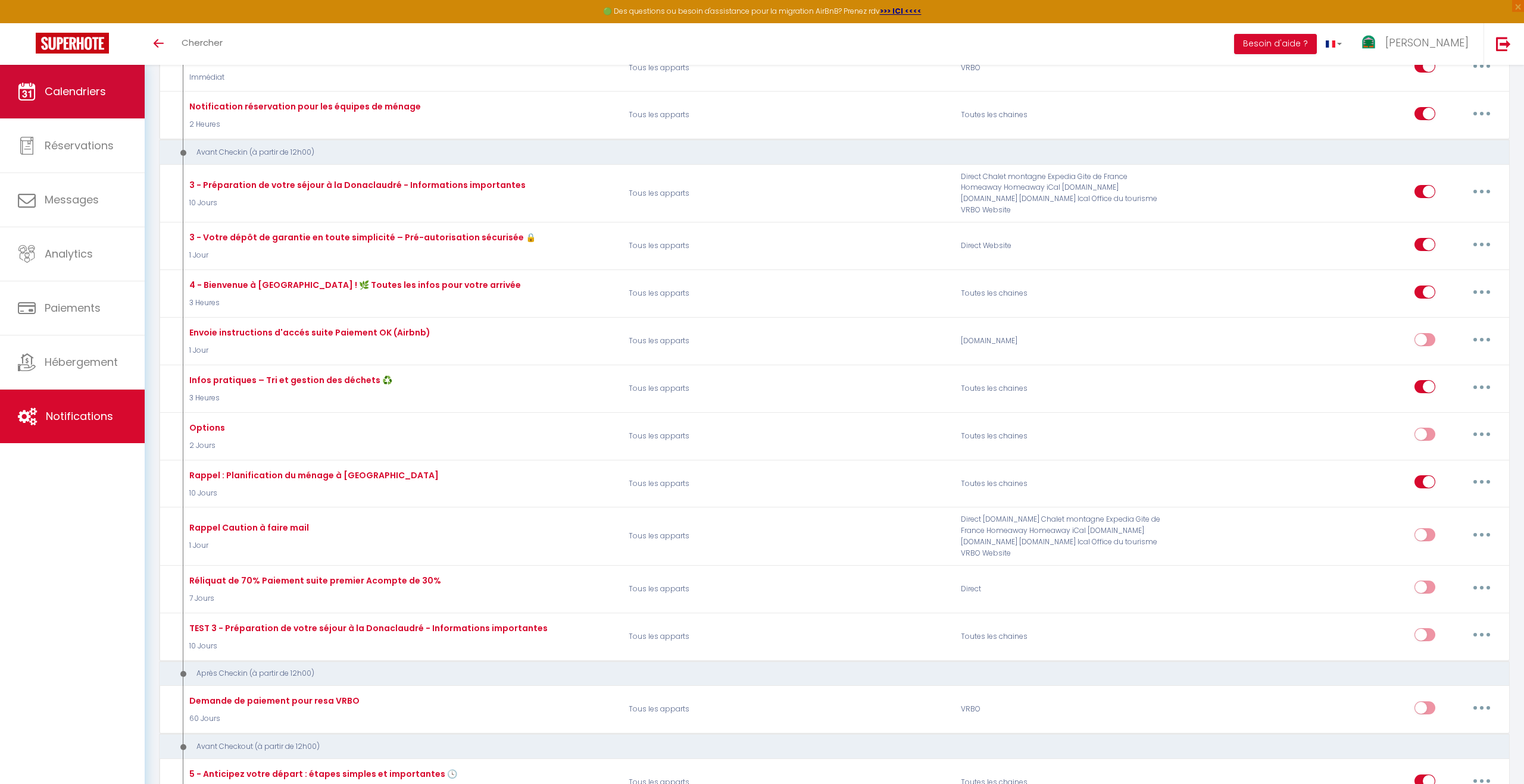
click at [86, 94] on span "Calendriers" at bounding box center [76, 91] width 62 height 15
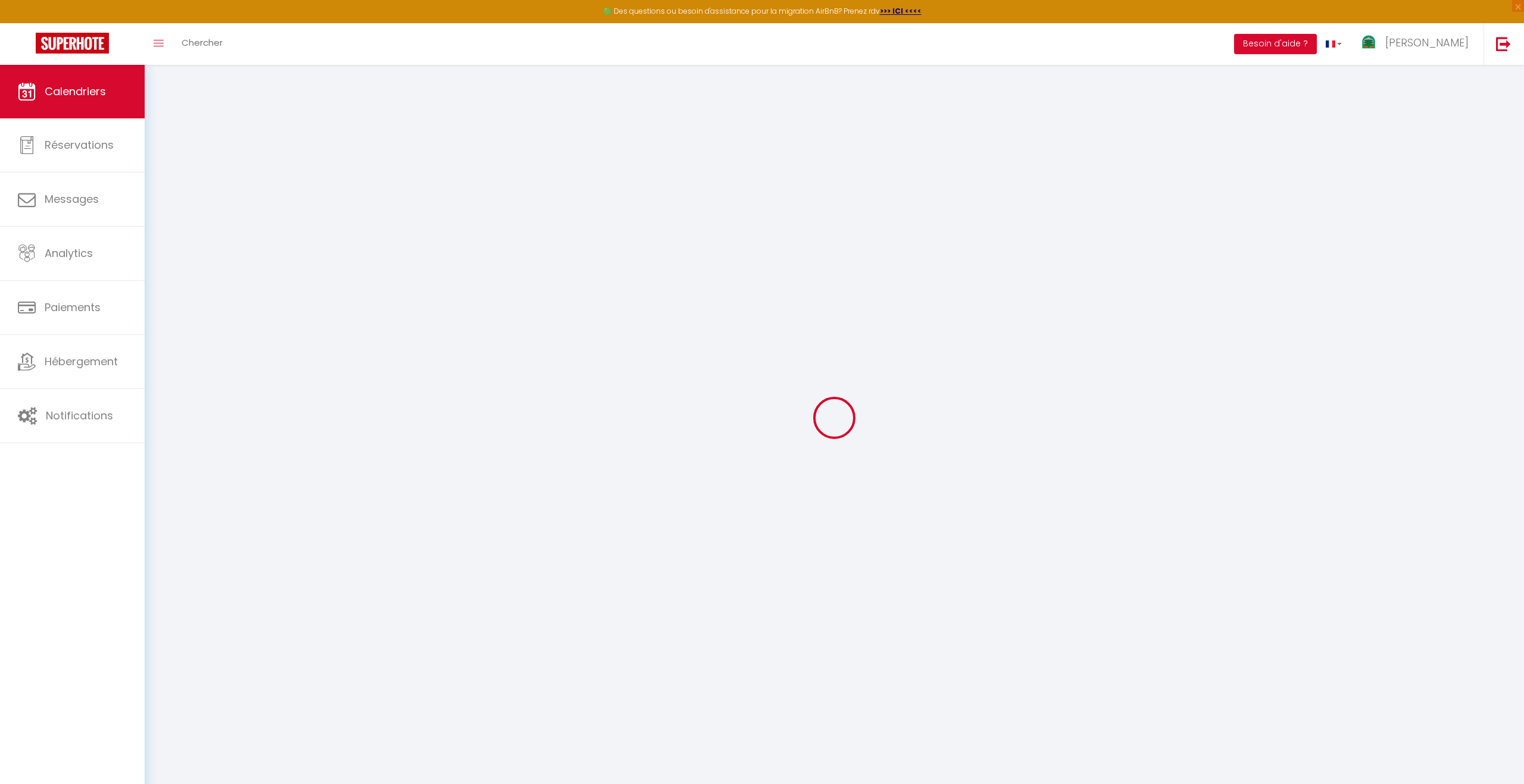
select select
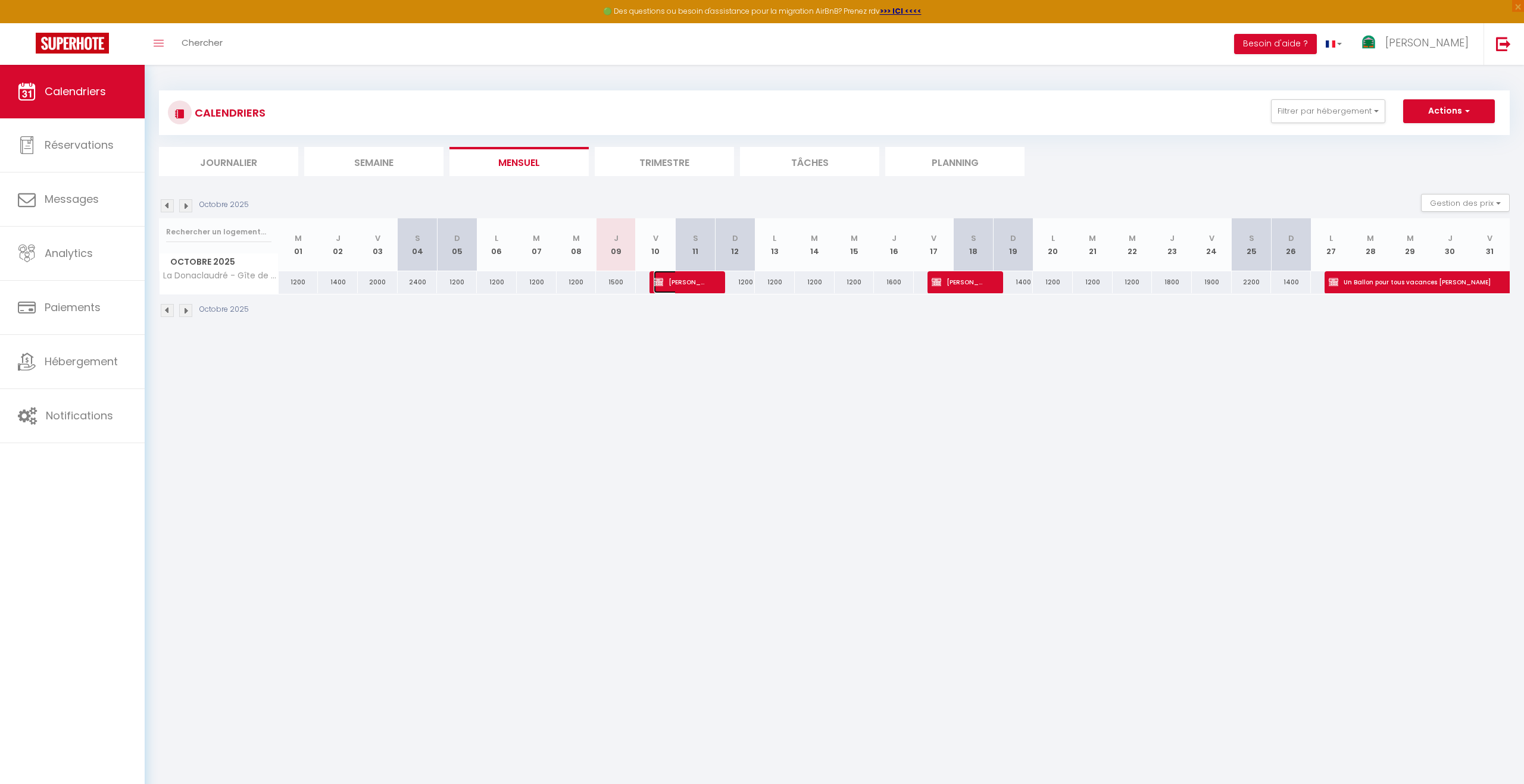
click at [676, 283] on span "[PERSON_NAME]" at bounding box center [680, 282] width 53 height 22
select select "OK"
select select "KO"
select select "0"
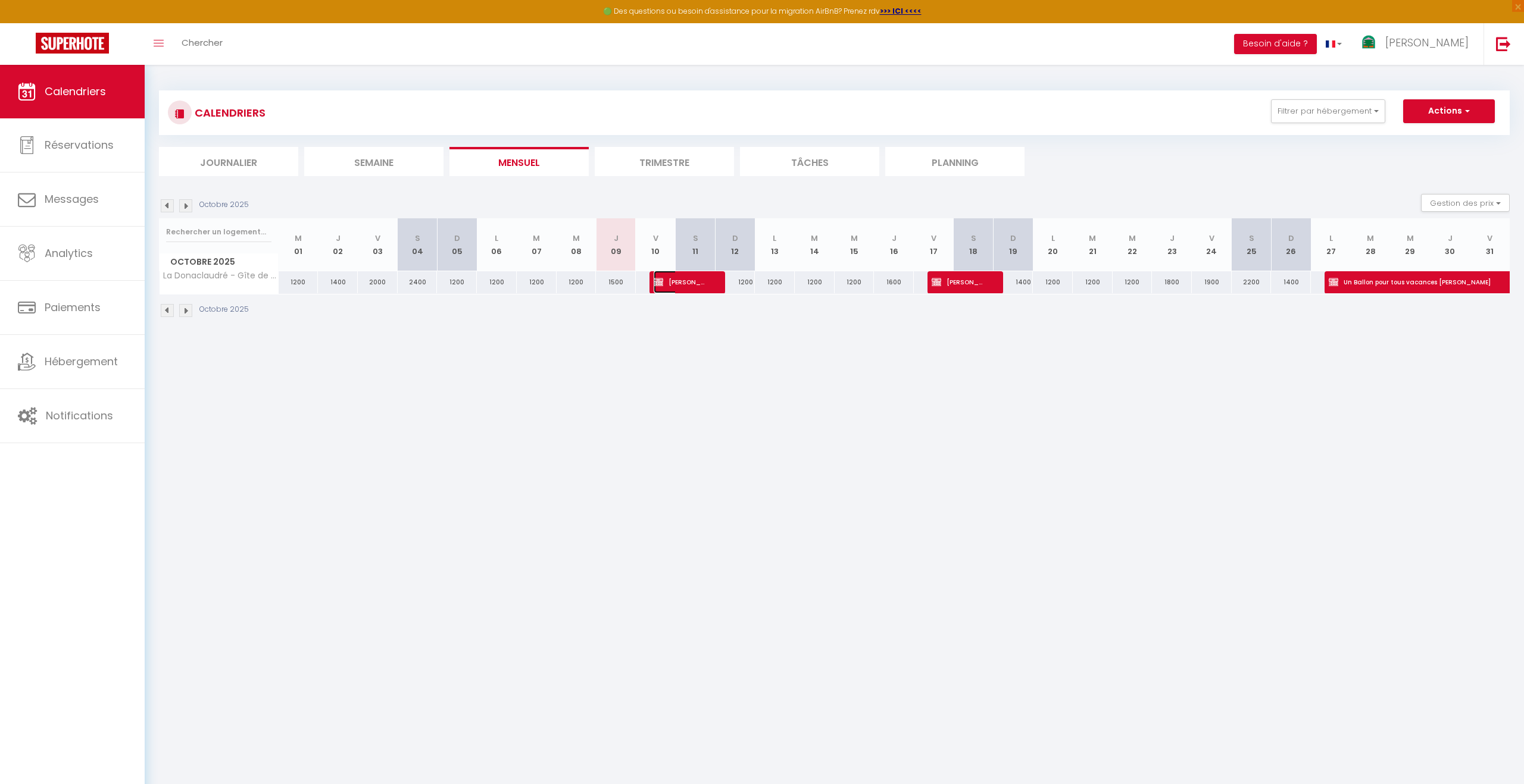
select select "1"
select select
select select "23571"
select select "23547"
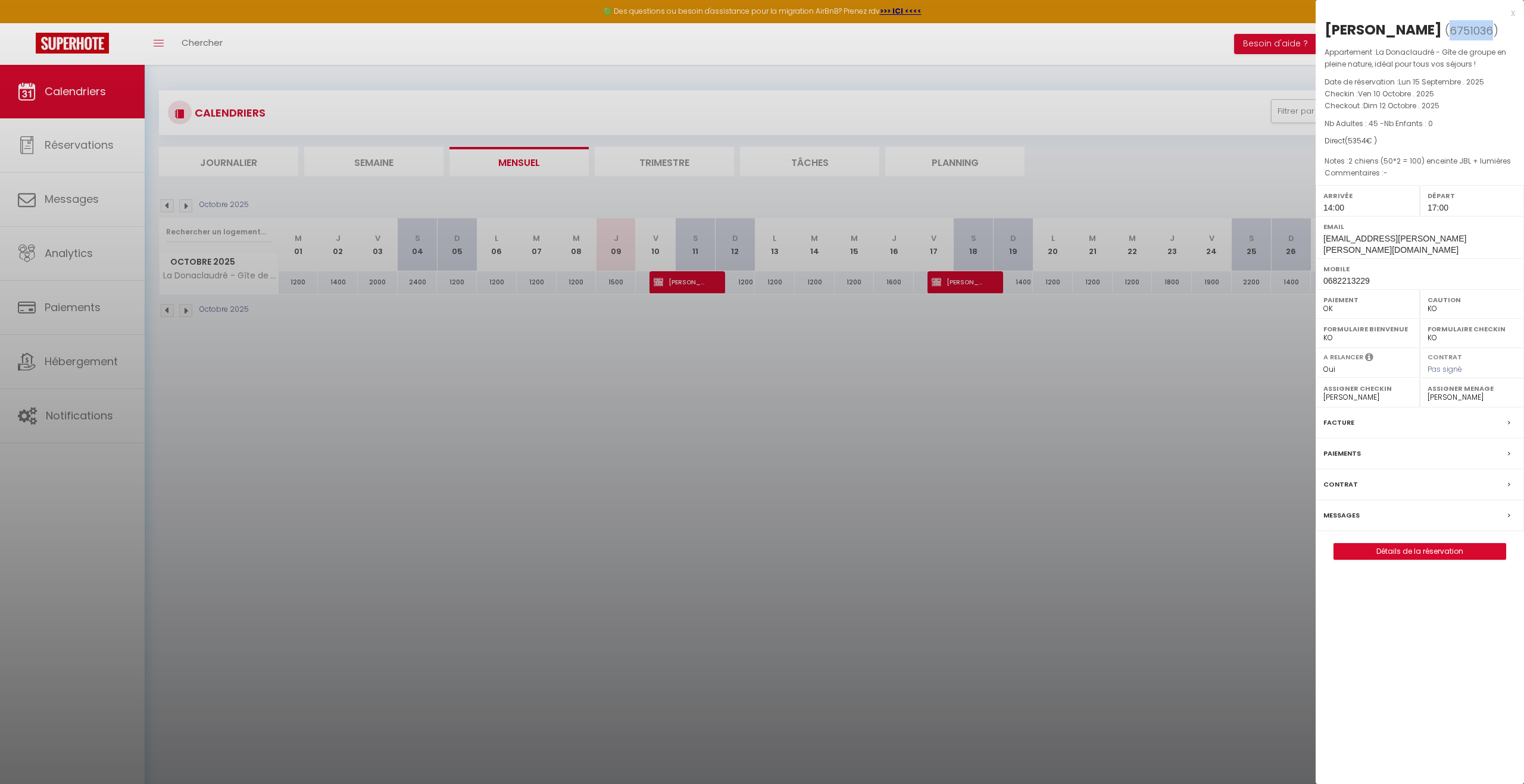
drag, startPoint x: 1462, startPoint y: 30, endPoint x: 1420, endPoint y: 30, distance: 42.0
click at [1445, 30] on span "( 6751036 )" at bounding box center [1472, 30] width 53 height 16
copy span "6751036"
